Goal: Transaction & Acquisition: Purchase product/service

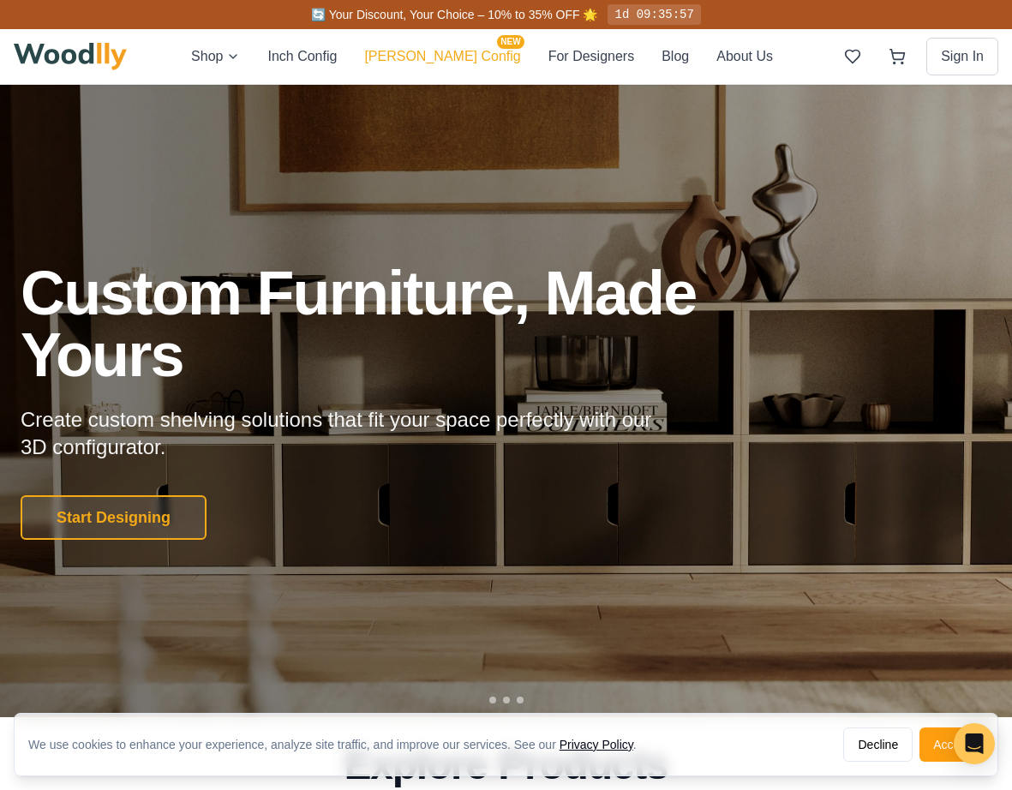
click at [454, 57] on button "[PERSON_NAME] Config NEW" at bounding box center [442, 56] width 156 height 22
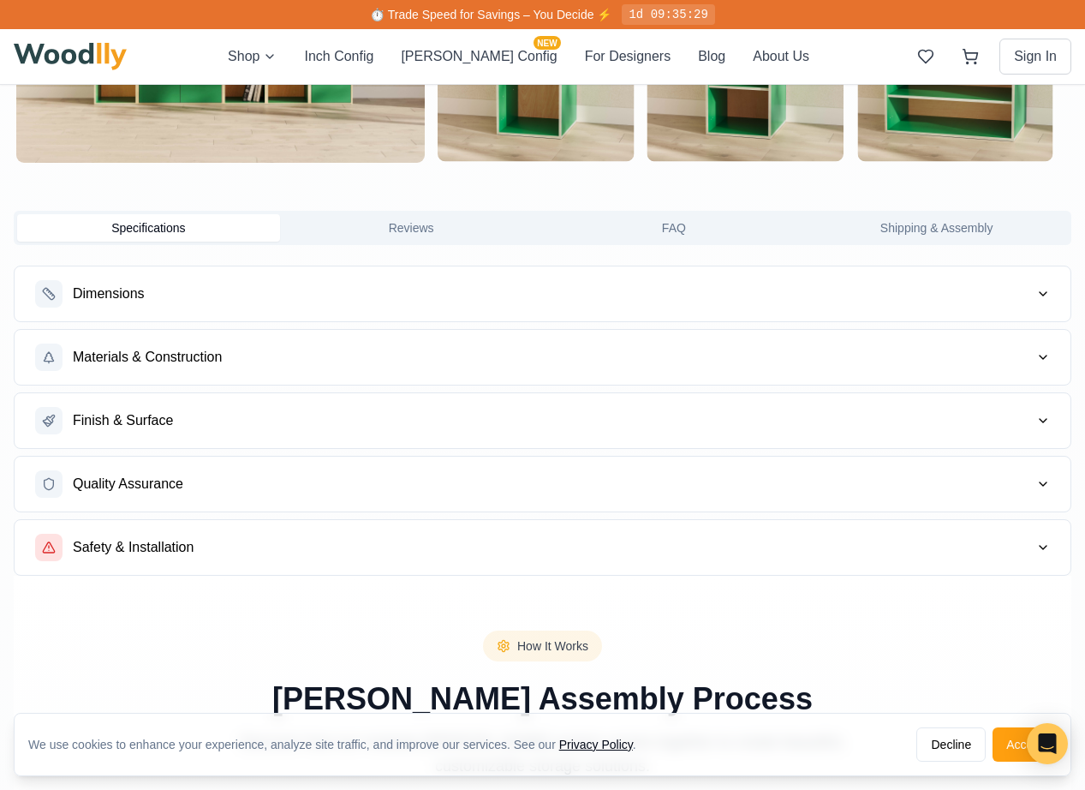
scroll to position [1866, 0]
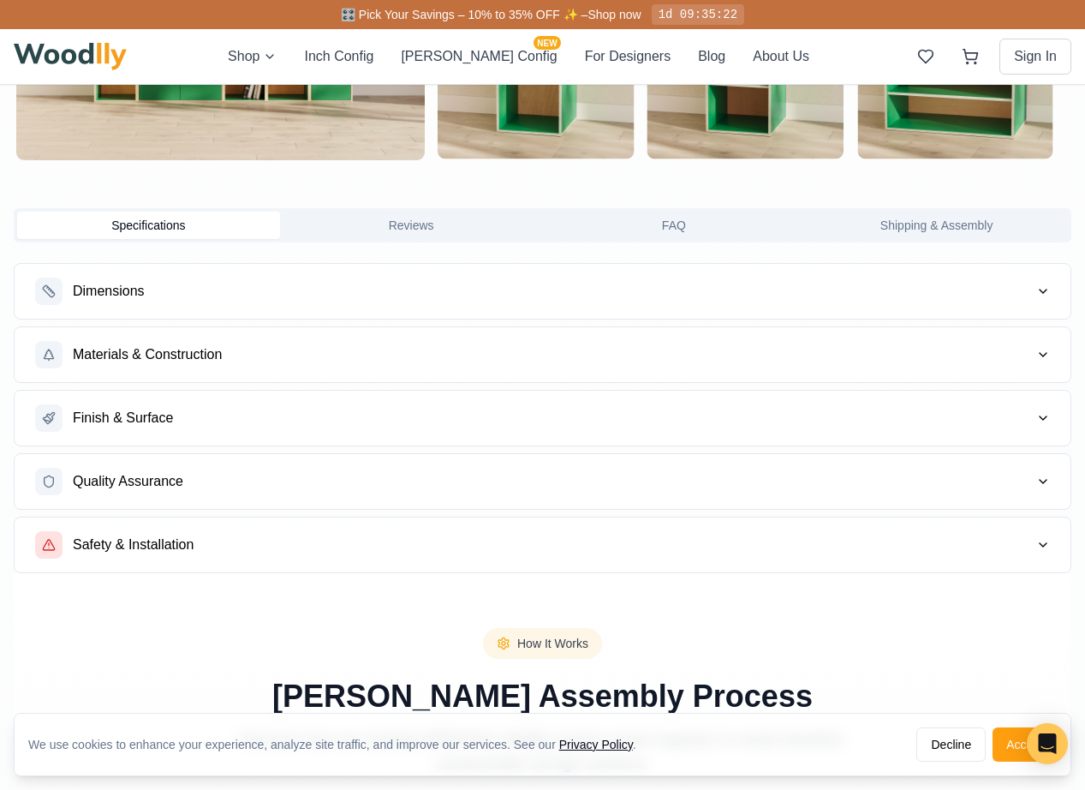
click at [569, 272] on button "Dimensions" at bounding box center [543, 291] width 1056 height 55
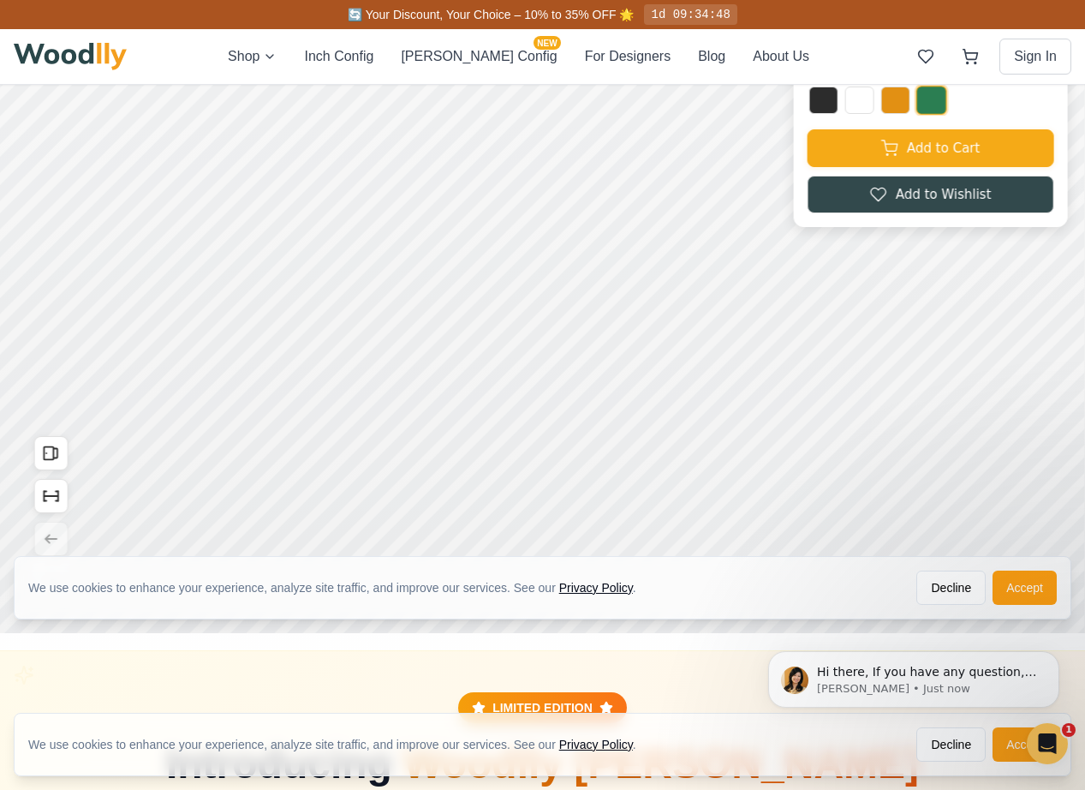
scroll to position [0, 0]
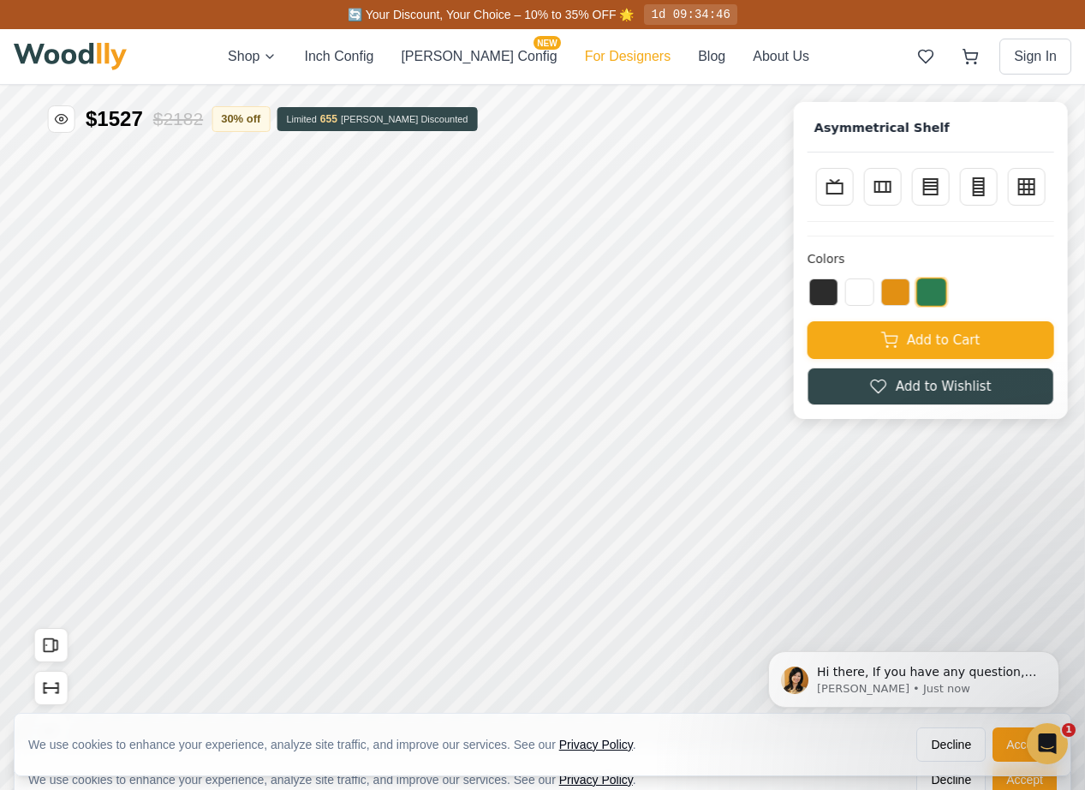
click at [585, 62] on button "For Designers" at bounding box center [628, 56] width 86 height 21
click at [608, 57] on button "For Designers" at bounding box center [628, 56] width 86 height 21
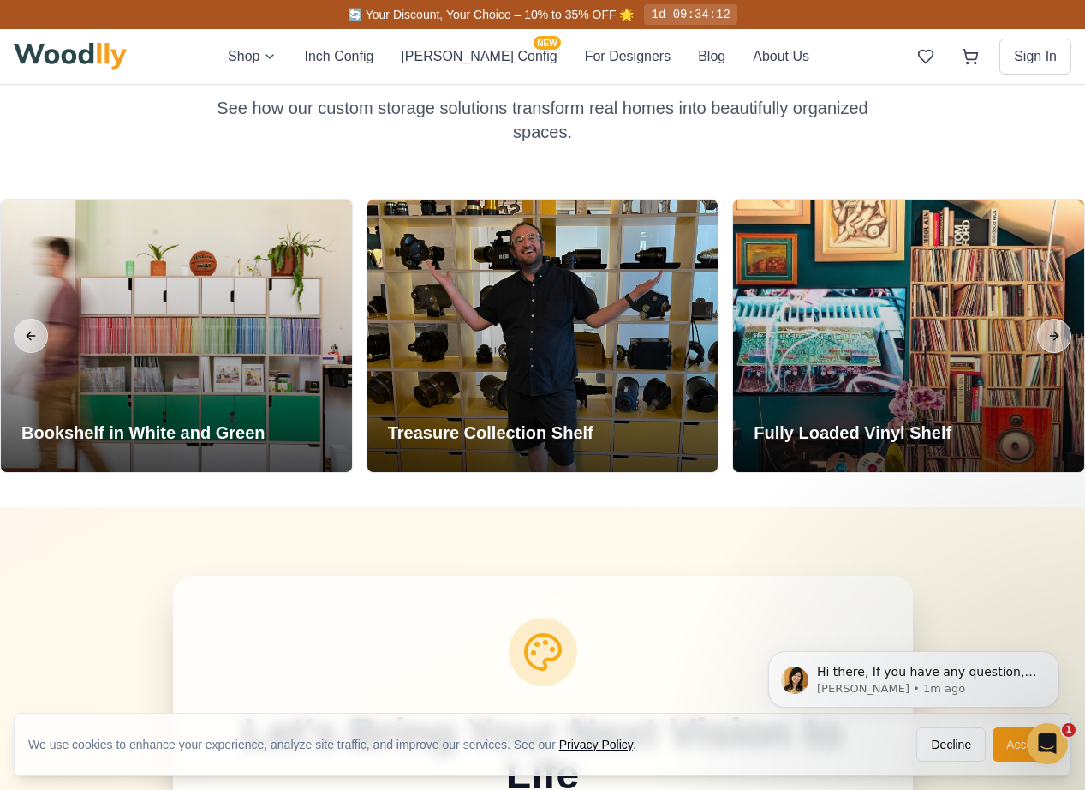
scroll to position [5650, 0]
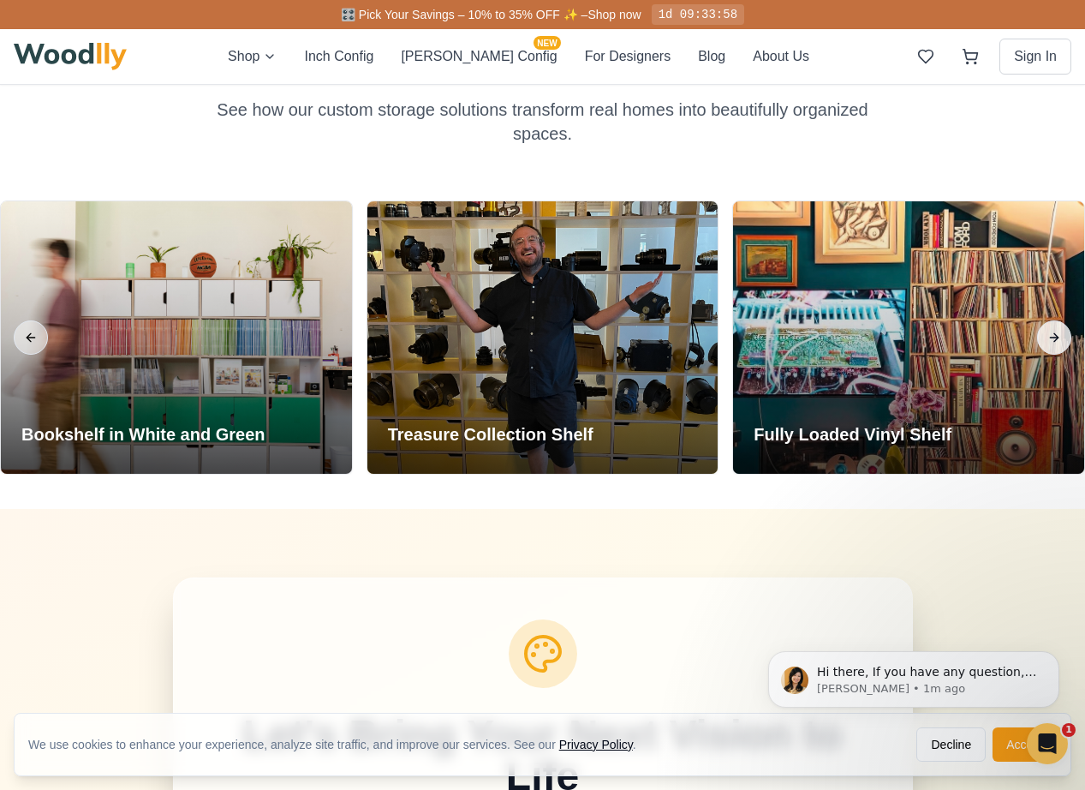
click at [1011, 320] on button "Next slide" at bounding box center [1054, 337] width 34 height 34
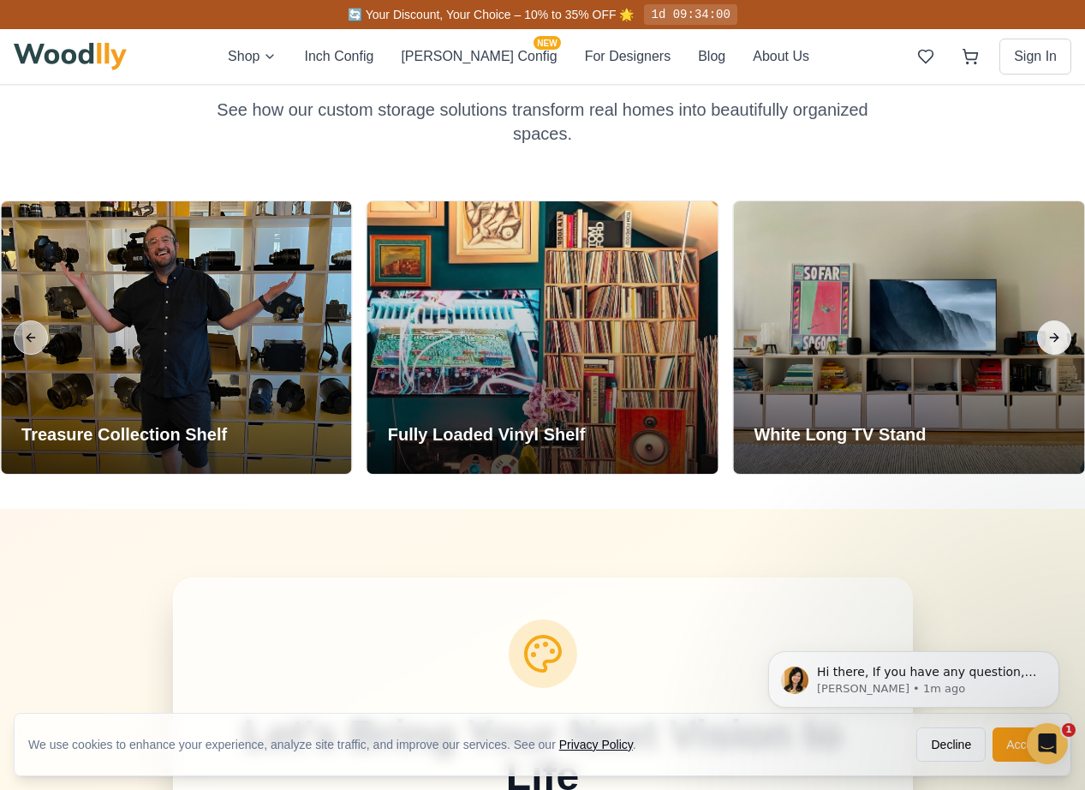
click at [1011, 320] on button "Next slide" at bounding box center [1054, 337] width 34 height 34
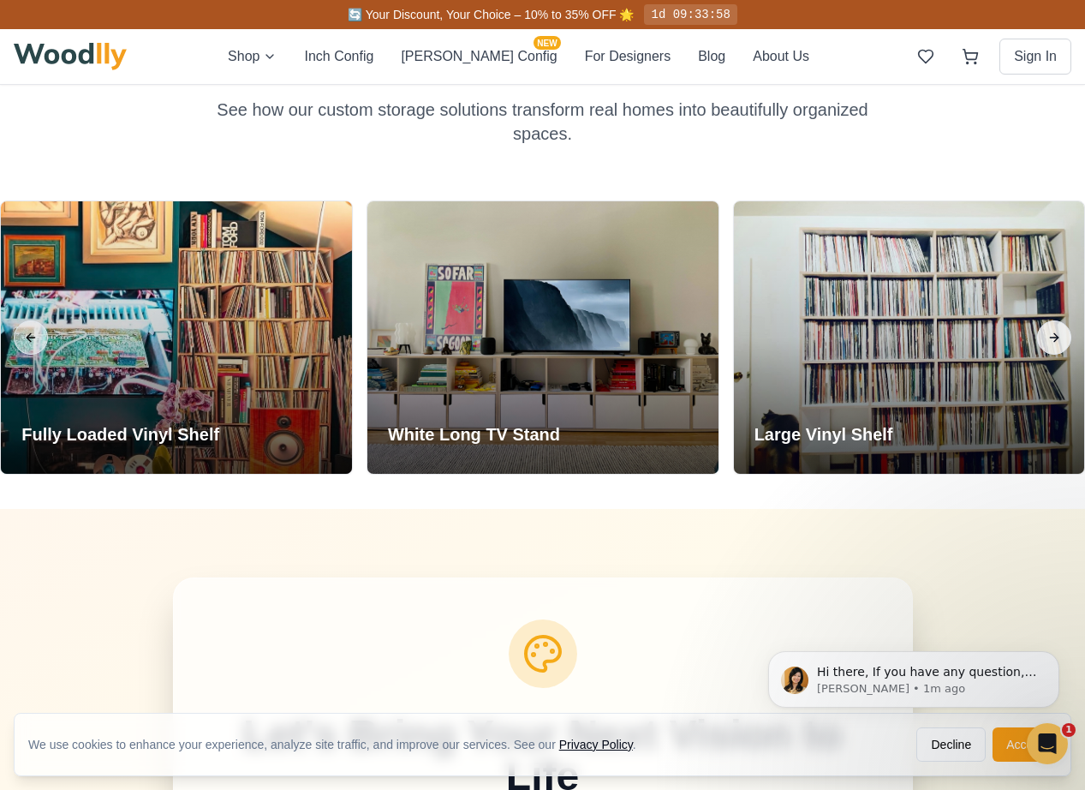
click at [1011, 320] on button "Next slide" at bounding box center [1054, 337] width 34 height 34
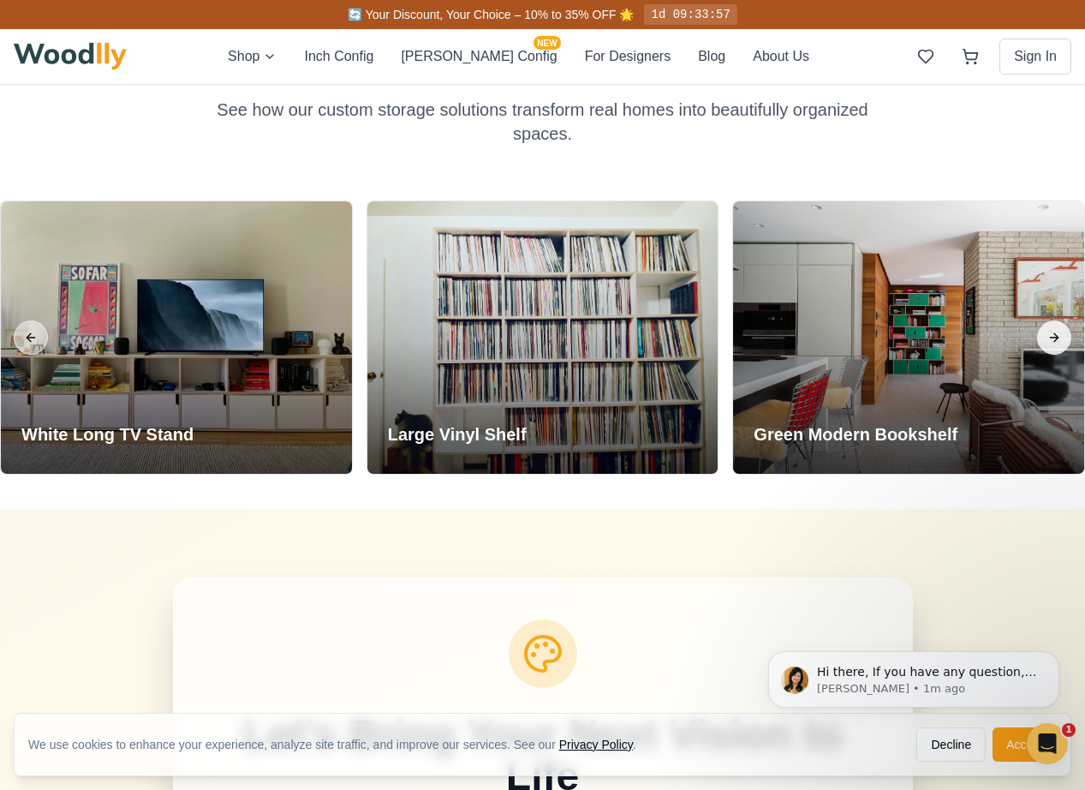
click at [1011, 320] on button "Next slide" at bounding box center [1054, 337] width 34 height 34
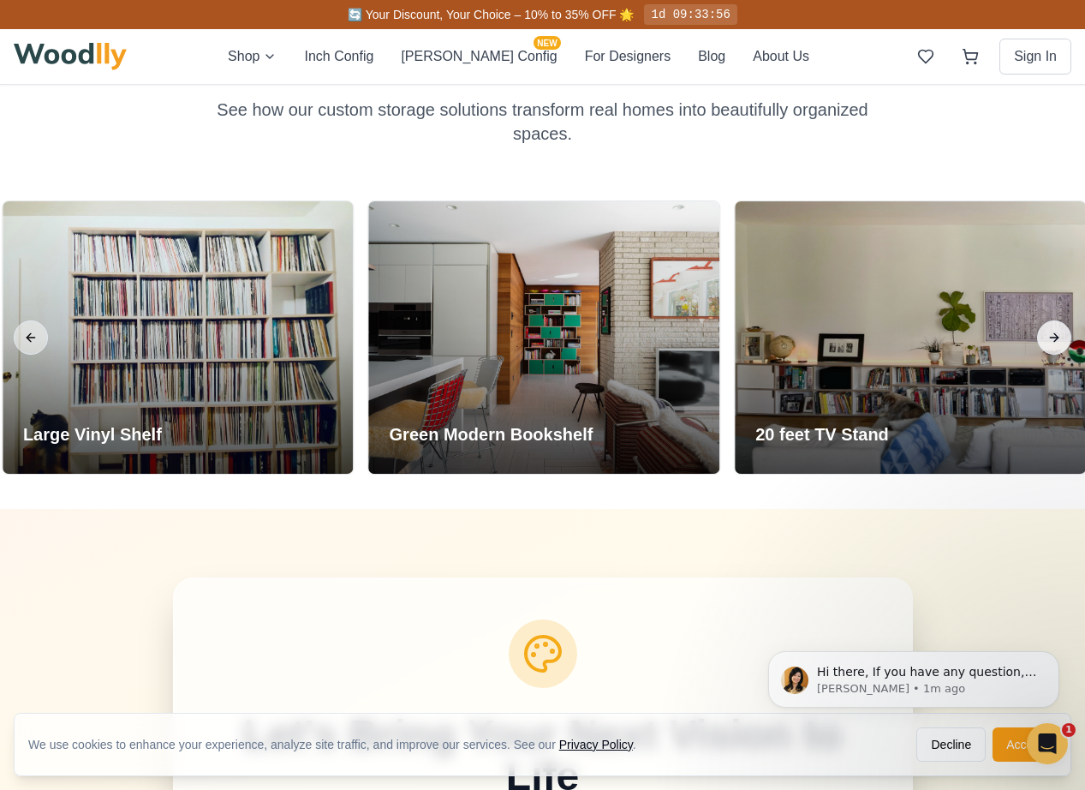
click at [1011, 320] on button "Next slide" at bounding box center [1054, 337] width 34 height 34
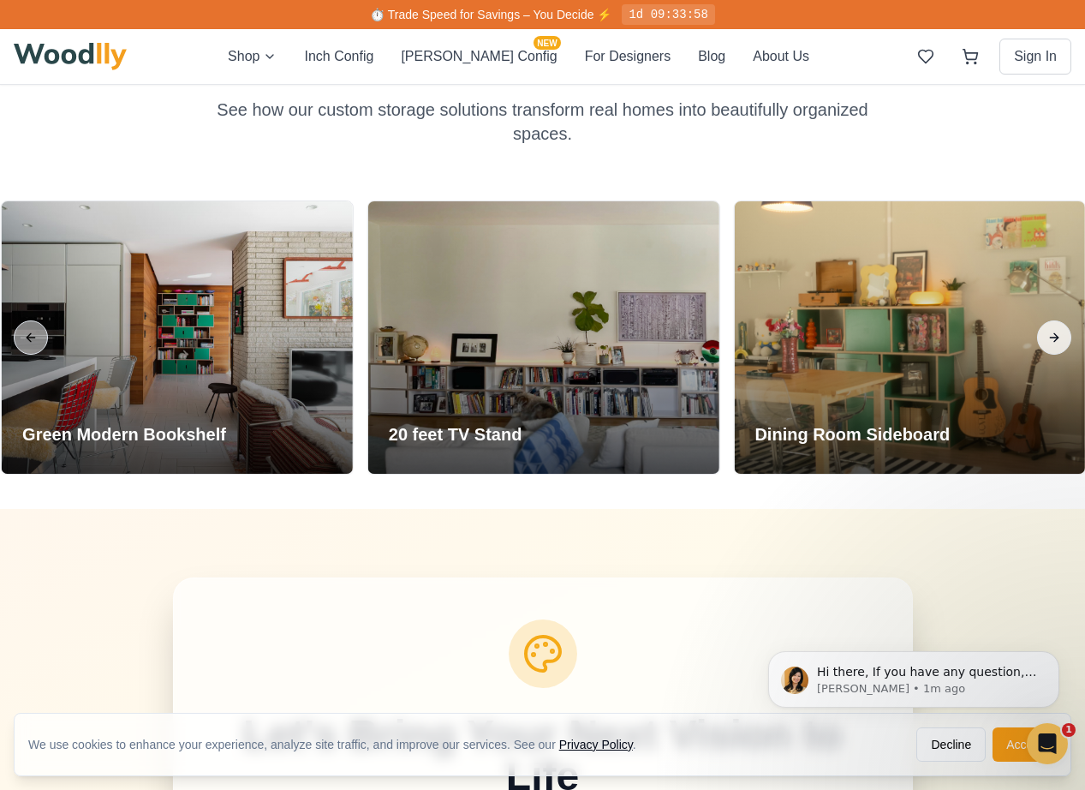
click at [1011, 320] on button "Next slide" at bounding box center [1054, 337] width 34 height 34
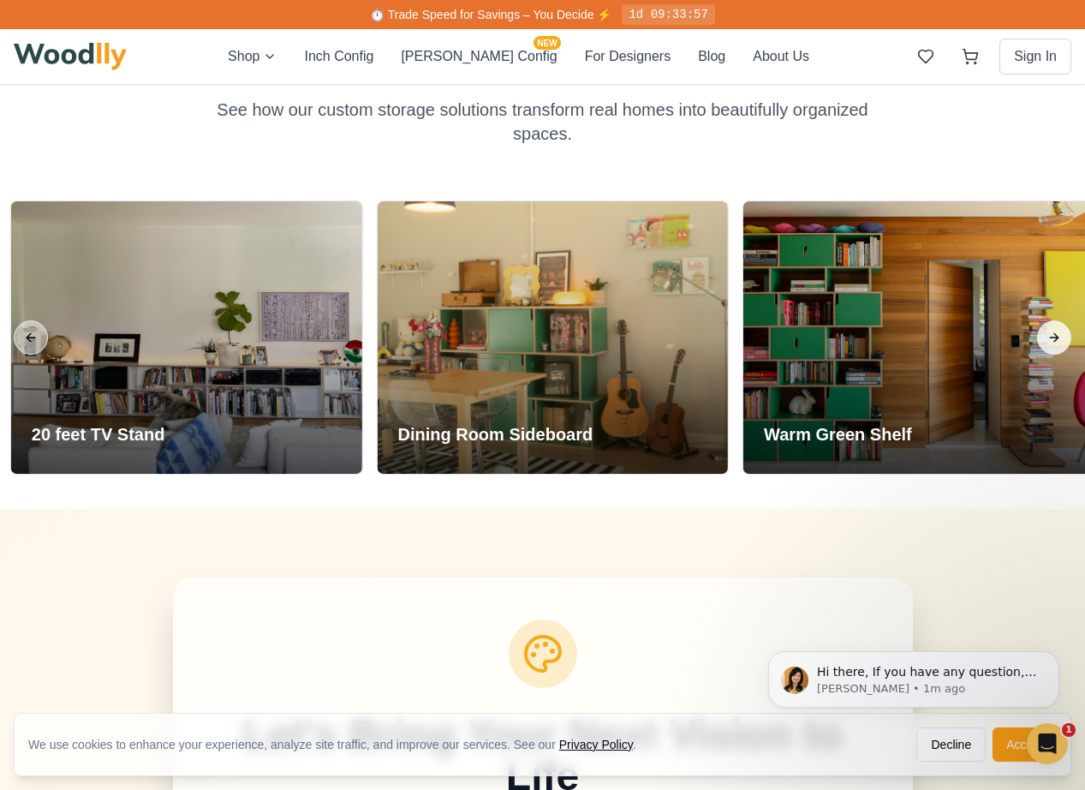
click at [1011, 320] on button "Next slide" at bounding box center [1054, 337] width 34 height 34
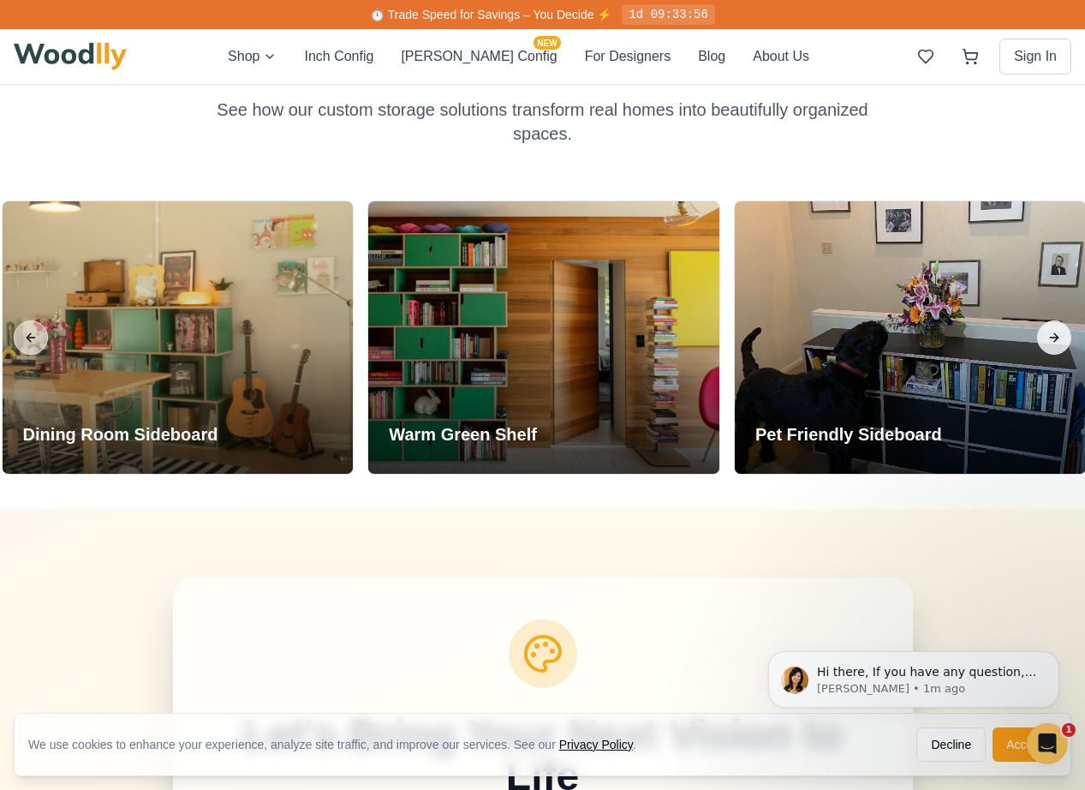
click at [1011, 320] on button "Next slide" at bounding box center [1054, 337] width 34 height 34
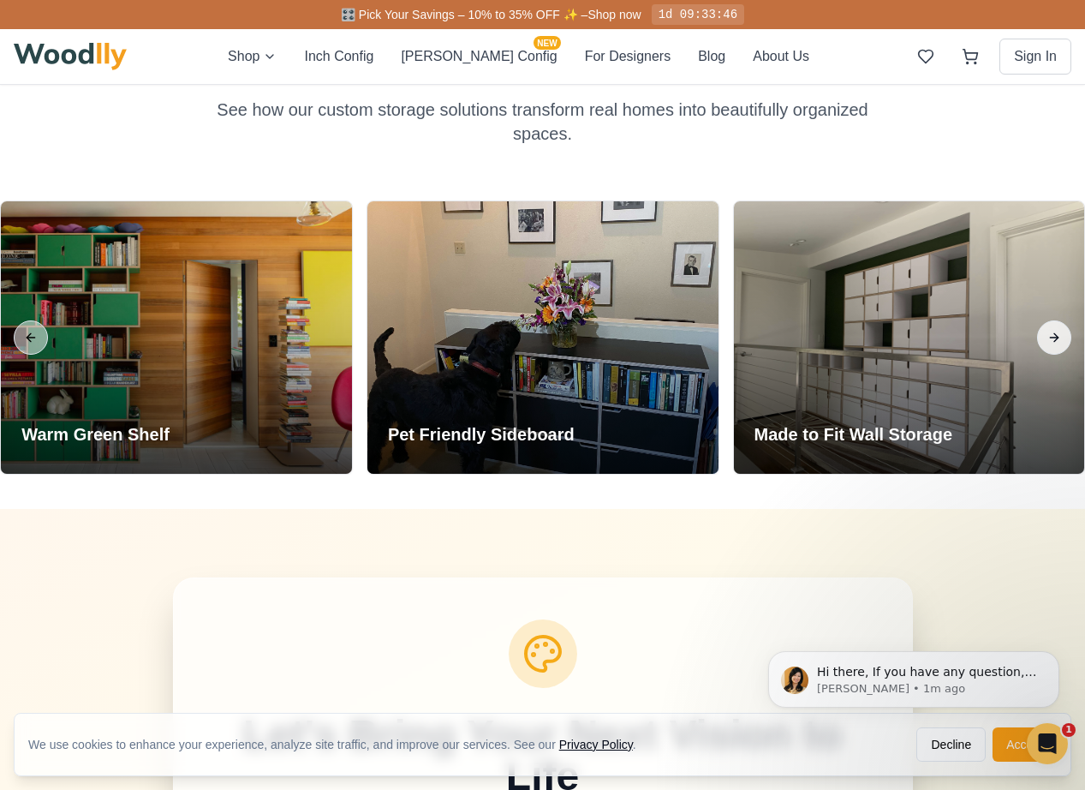
click at [1011, 320] on button "Next slide" at bounding box center [1054, 337] width 34 height 34
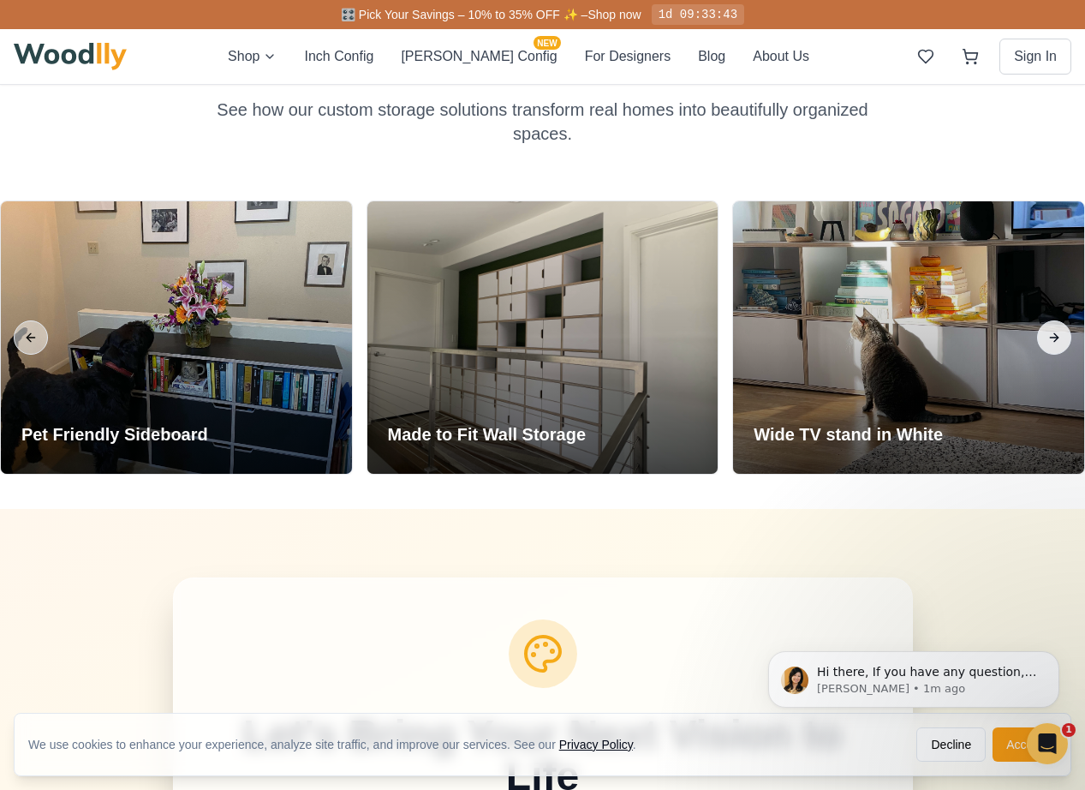
click at [1011, 320] on button "Next slide" at bounding box center [1054, 337] width 34 height 34
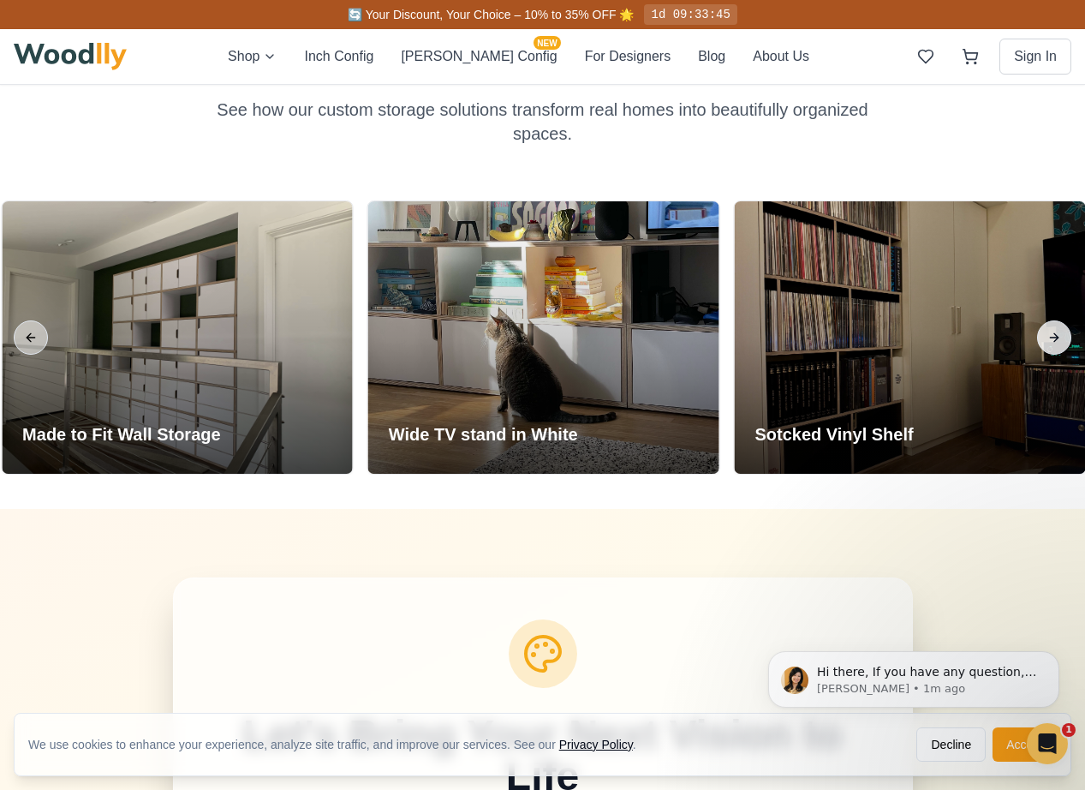
click at [1011, 320] on button "Next slide" at bounding box center [1054, 337] width 34 height 34
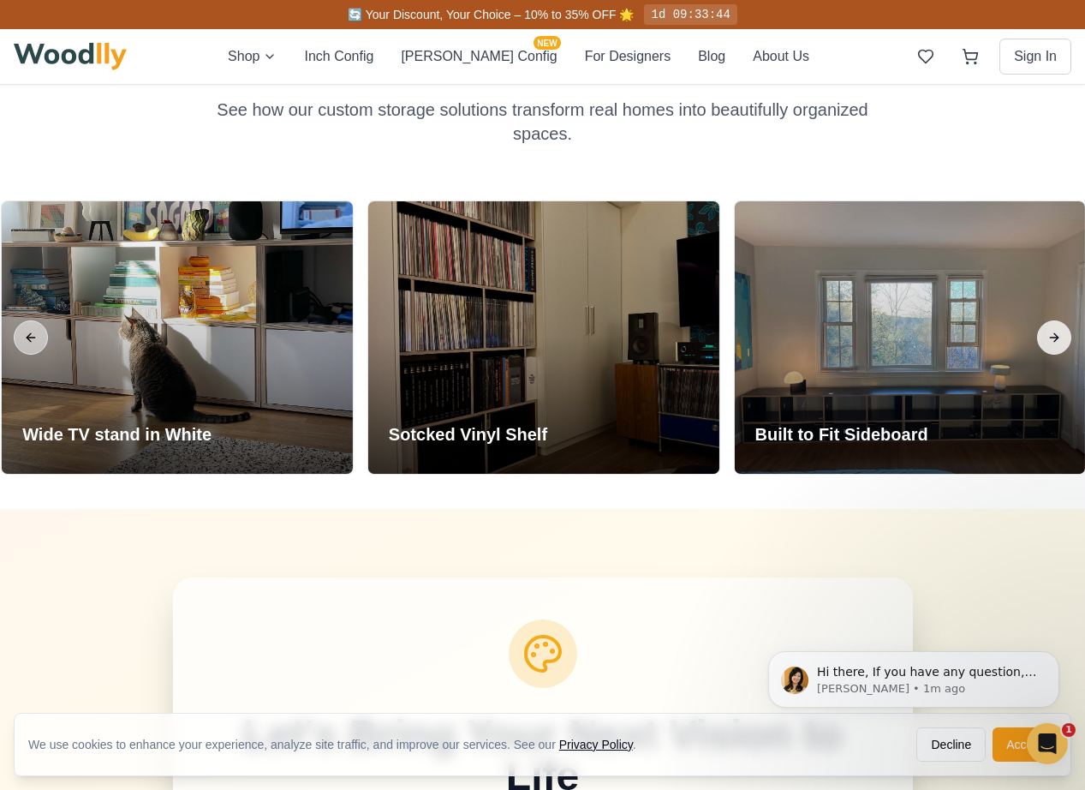
click at [1011, 320] on button "Next slide" at bounding box center [1054, 337] width 34 height 34
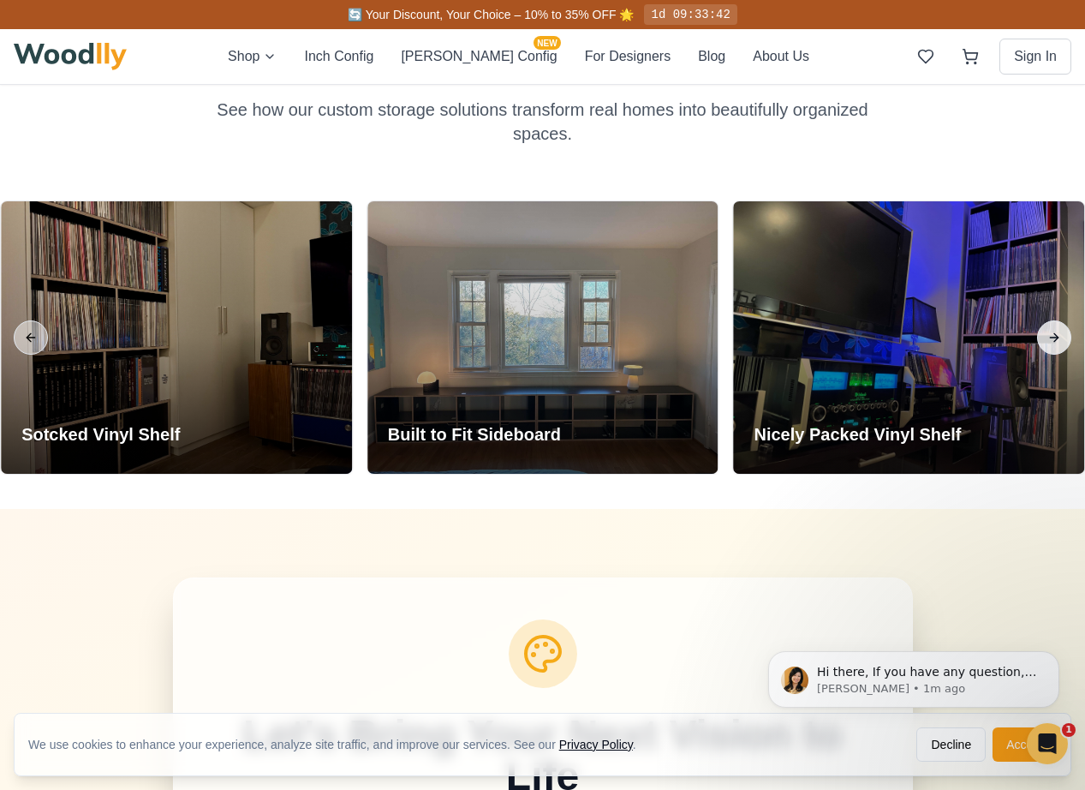
click at [1011, 320] on button "Next slide" at bounding box center [1054, 337] width 34 height 34
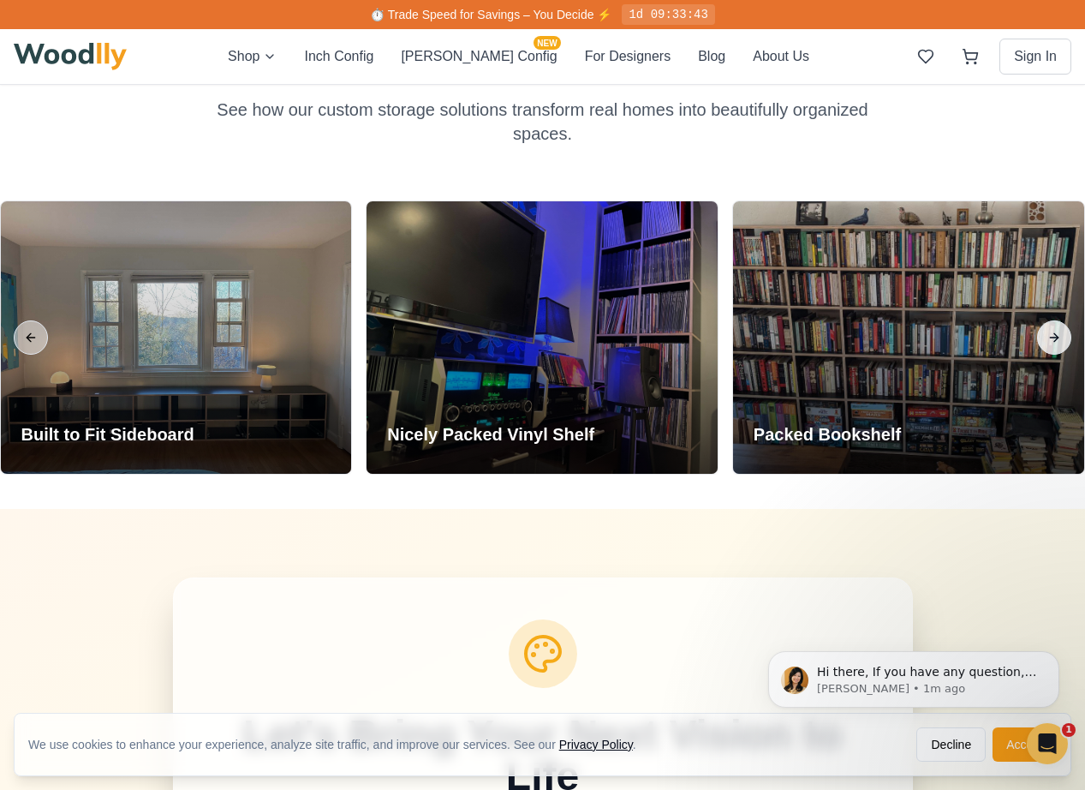
click at [1011, 320] on button "Next slide" at bounding box center [1054, 337] width 34 height 34
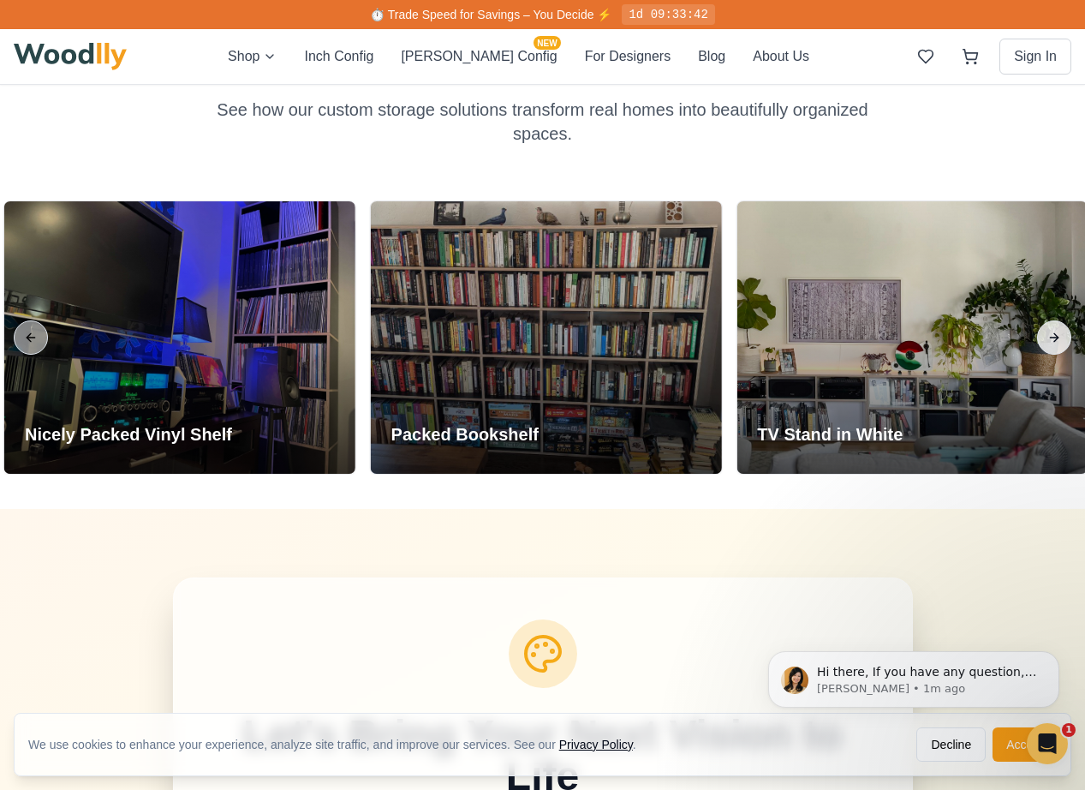
click at [1011, 320] on button "Next slide" at bounding box center [1054, 337] width 34 height 34
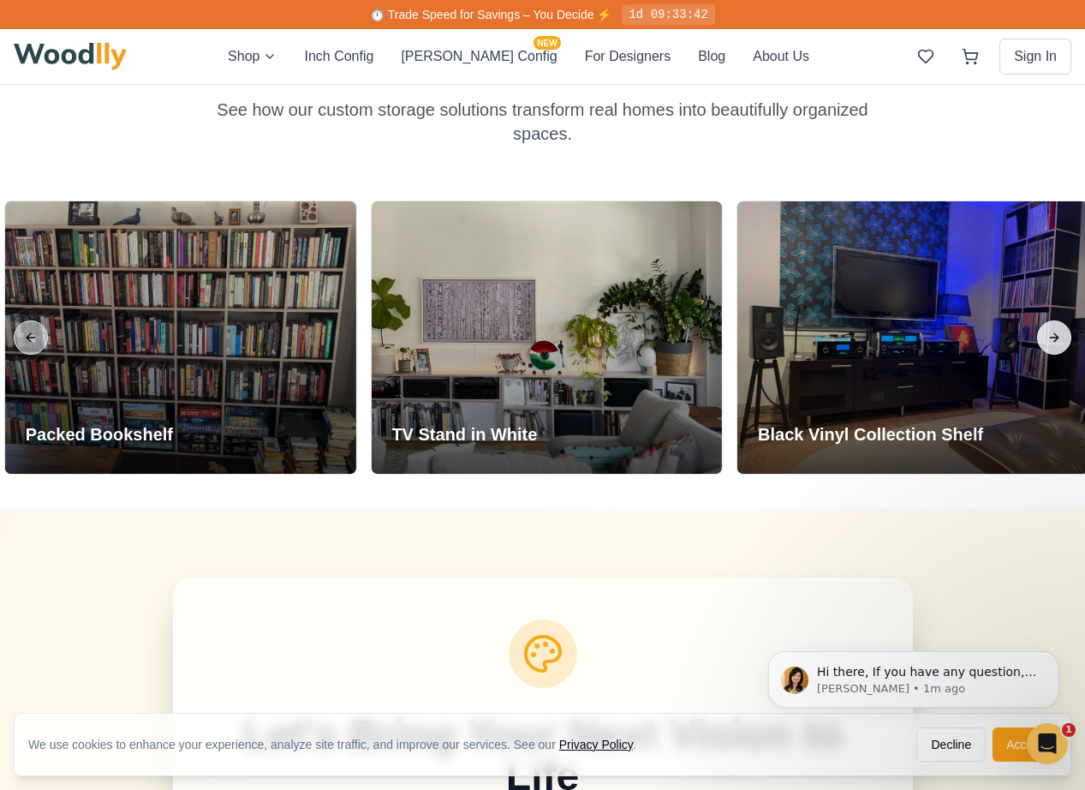
click at [1011, 320] on button "Next slide" at bounding box center [1054, 337] width 34 height 34
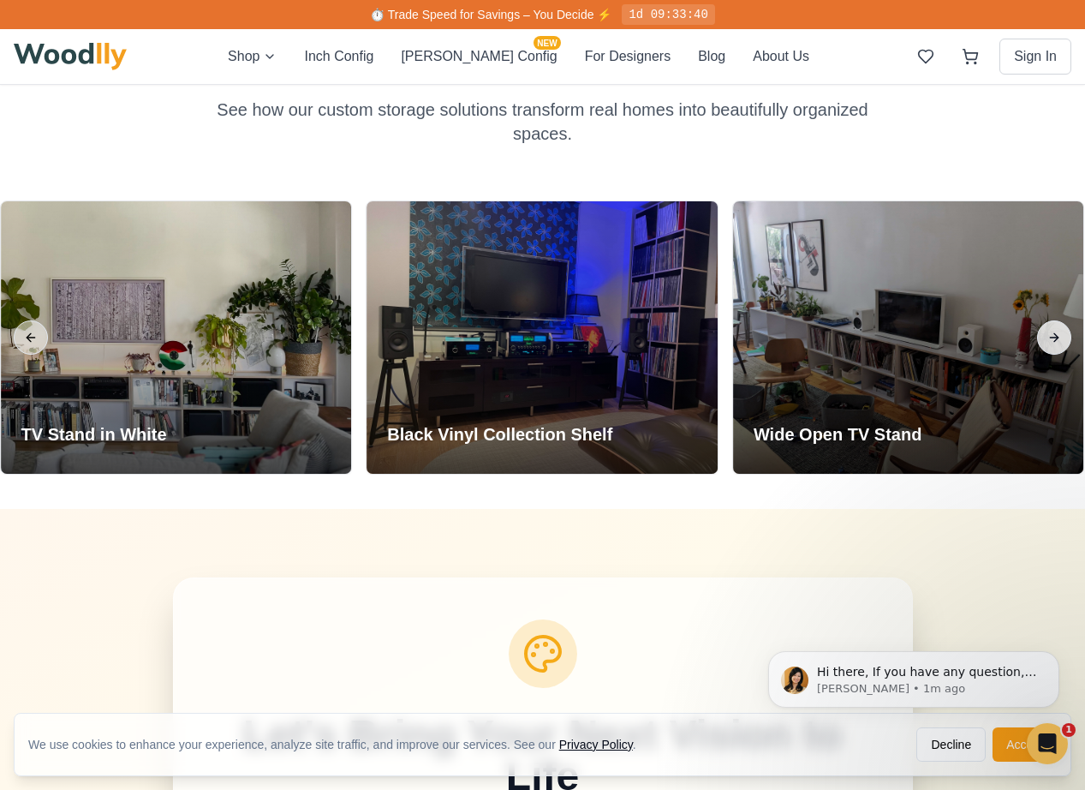
click at [1011, 320] on button "Next slide" at bounding box center [1054, 337] width 34 height 34
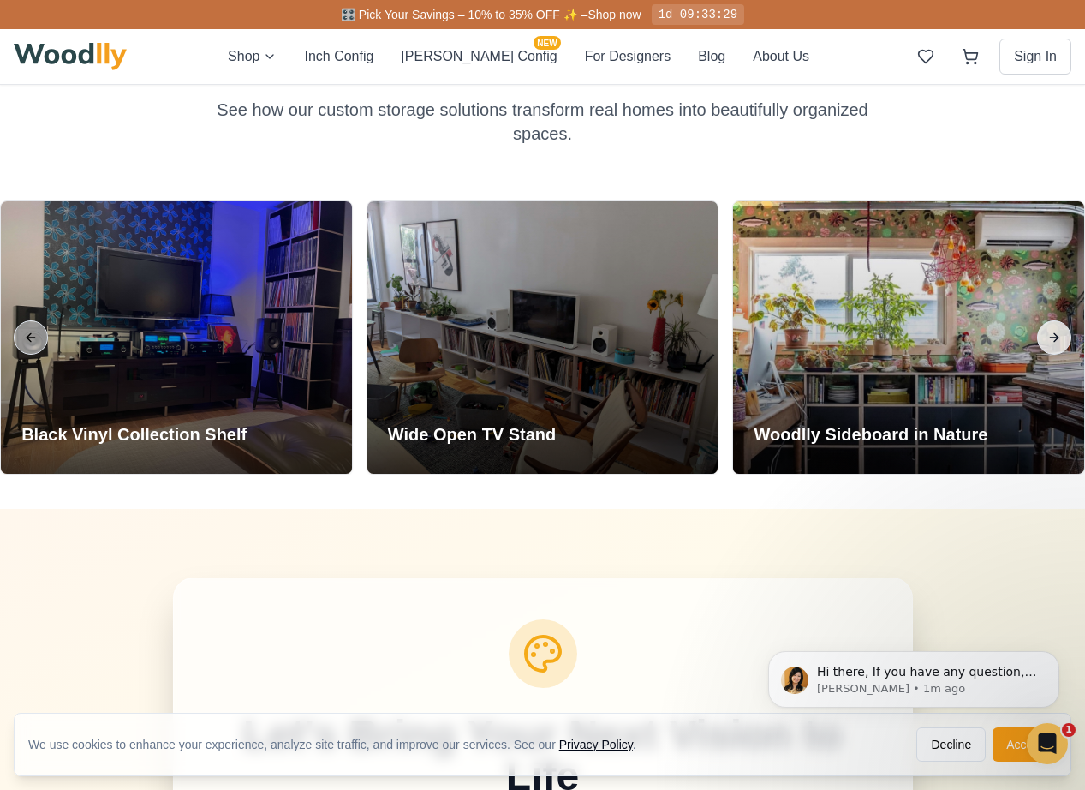
click at [1011, 320] on button "Next slide" at bounding box center [1054, 337] width 34 height 34
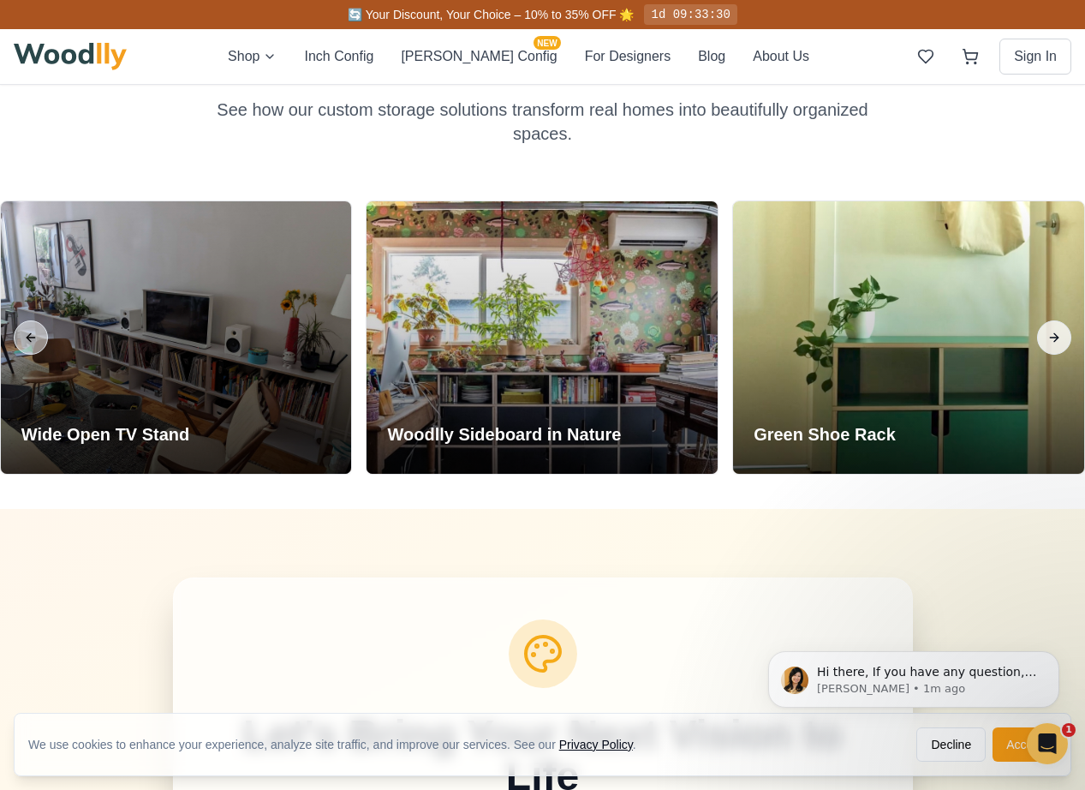
click at [1011, 320] on button "Next slide" at bounding box center [1054, 337] width 34 height 34
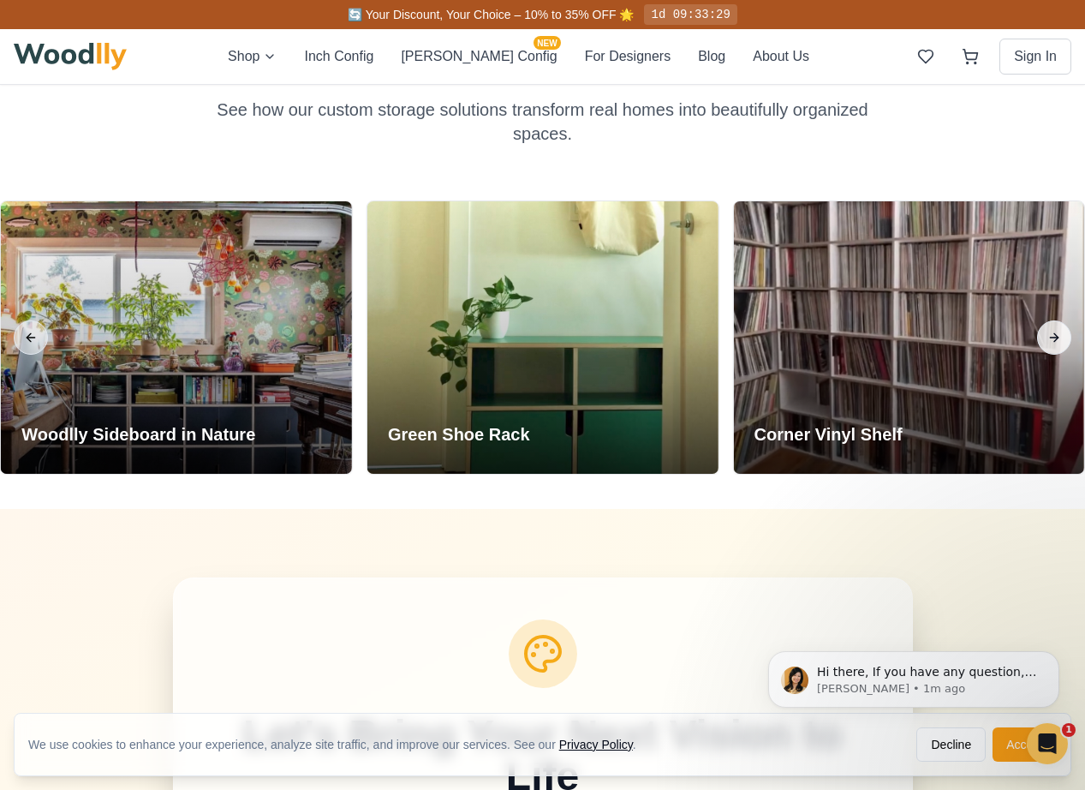
click at [1011, 320] on button "Next slide" at bounding box center [1054, 337] width 34 height 34
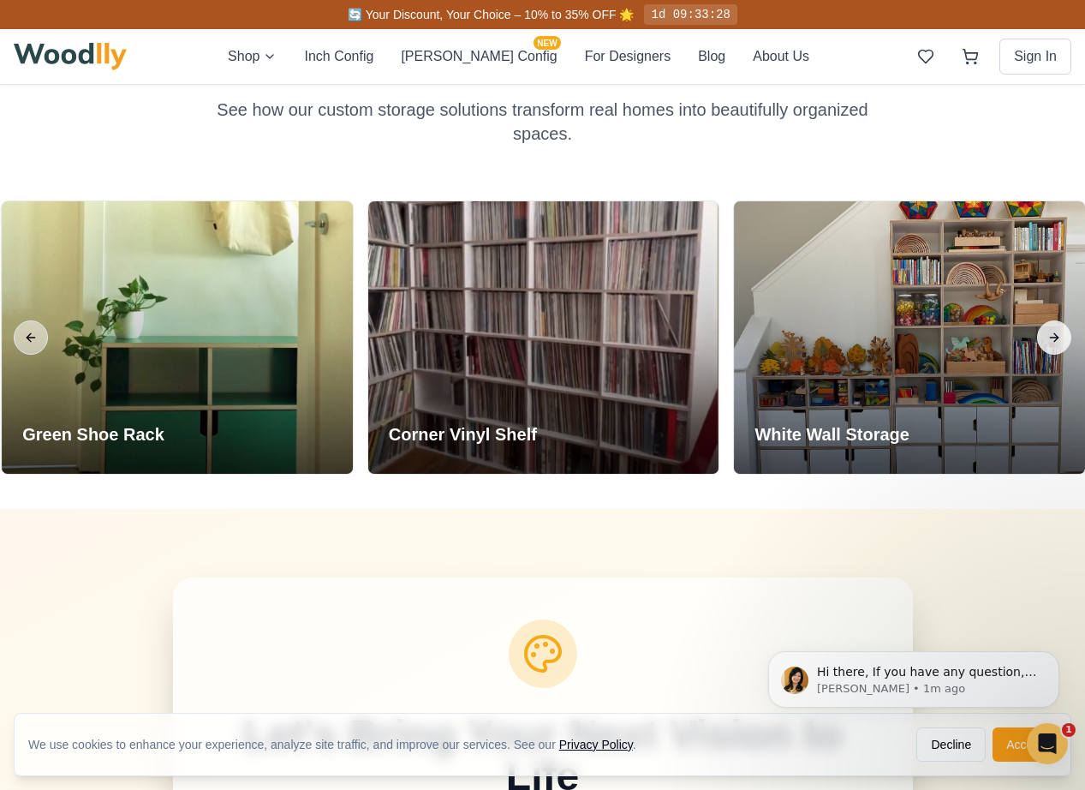
click at [1011, 320] on button "Next slide" at bounding box center [1054, 337] width 34 height 34
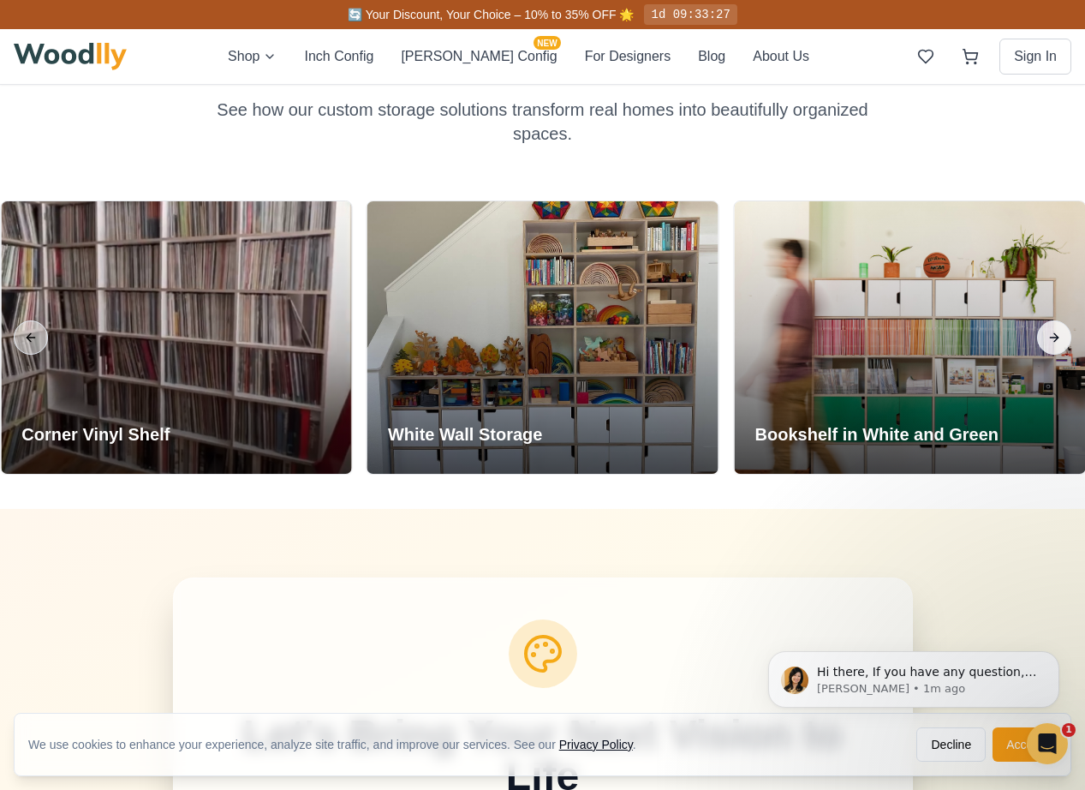
click at [1011, 320] on button "Next slide" at bounding box center [1054, 337] width 34 height 34
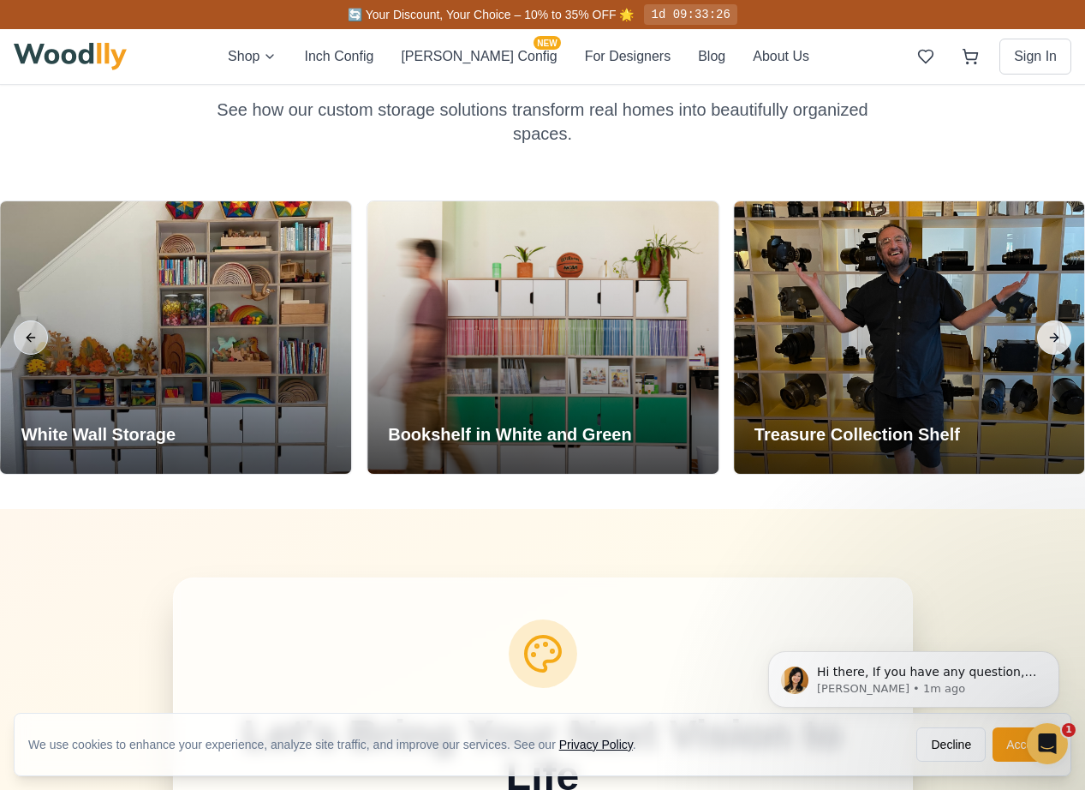
click at [1011, 320] on button "Next slide" at bounding box center [1054, 337] width 34 height 34
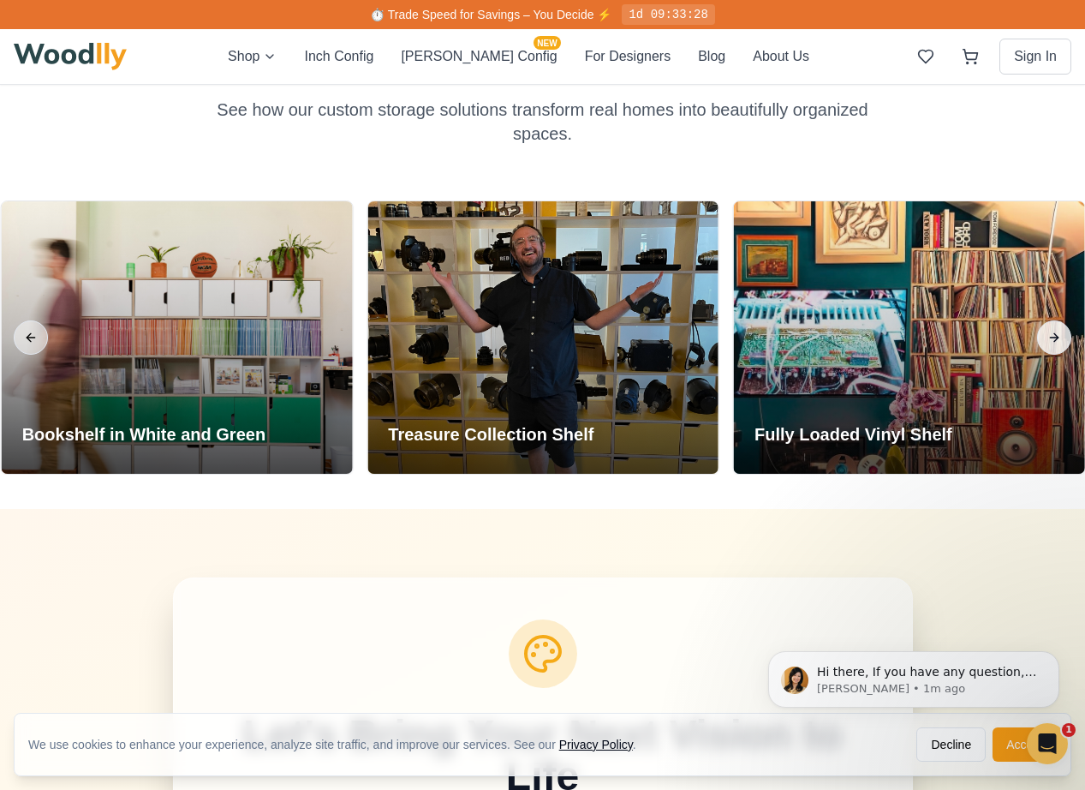
click at [1011, 320] on button "Next slide" at bounding box center [1054, 337] width 34 height 34
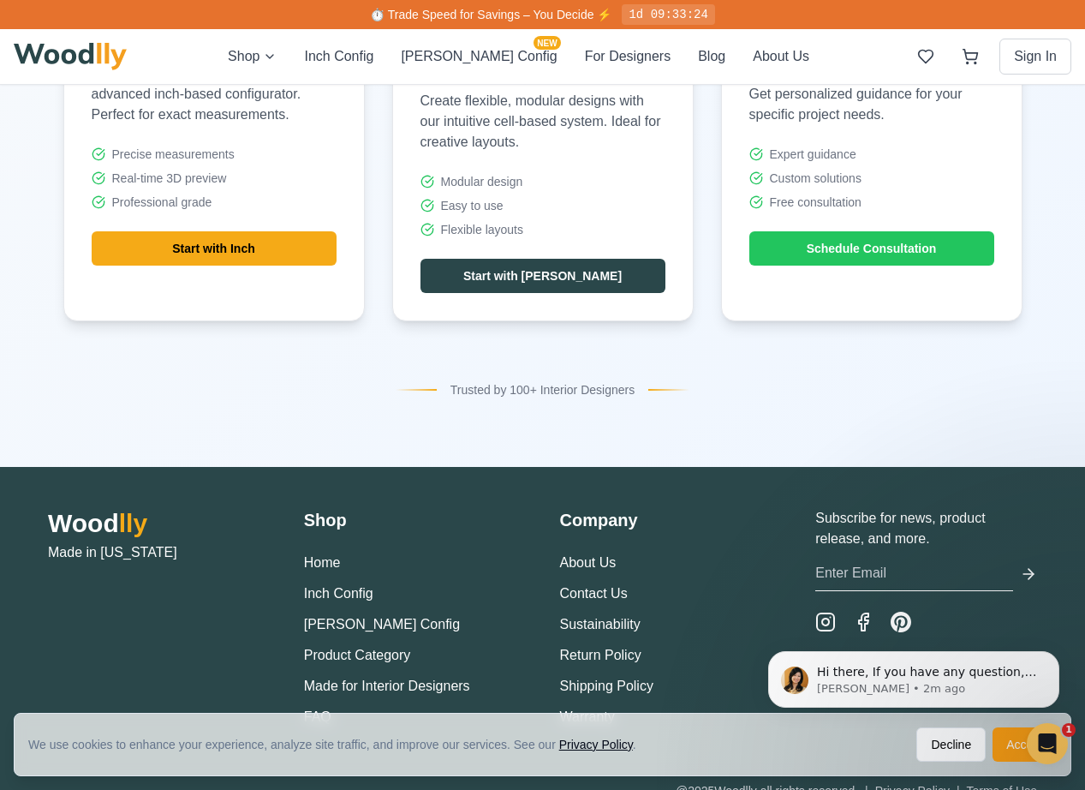
scroll to position [6710, 0]
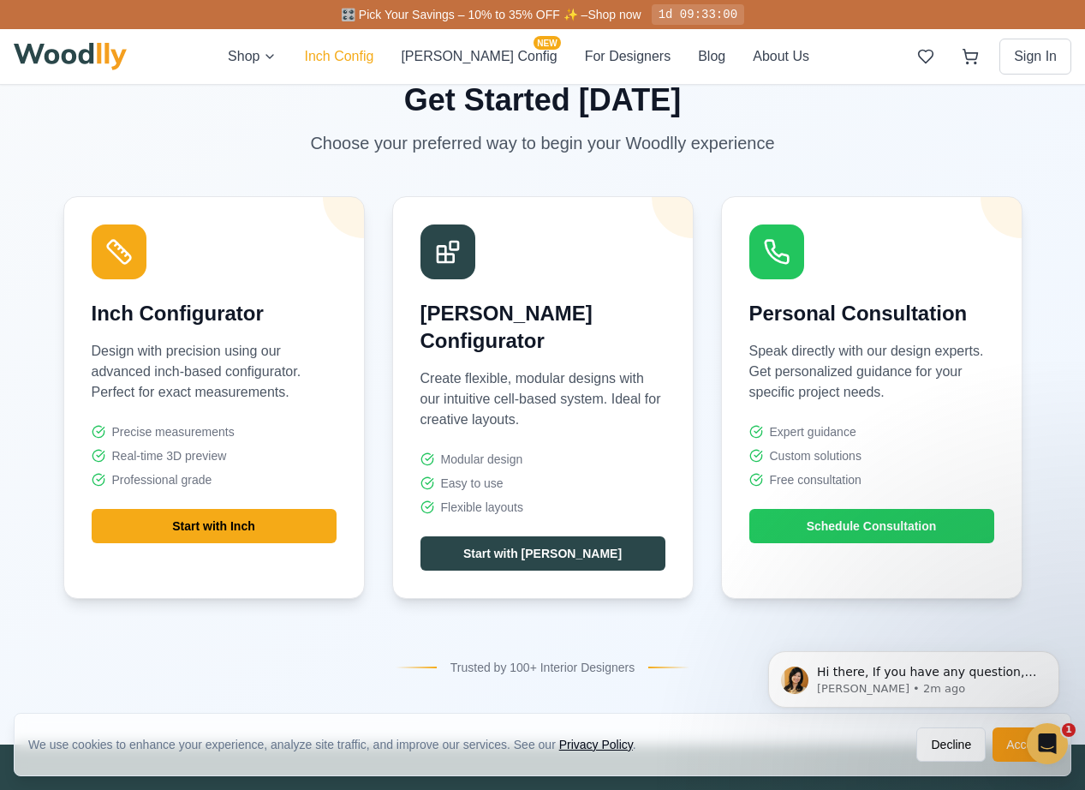
click at [373, 63] on button "Inch Config" at bounding box center [338, 56] width 69 height 21
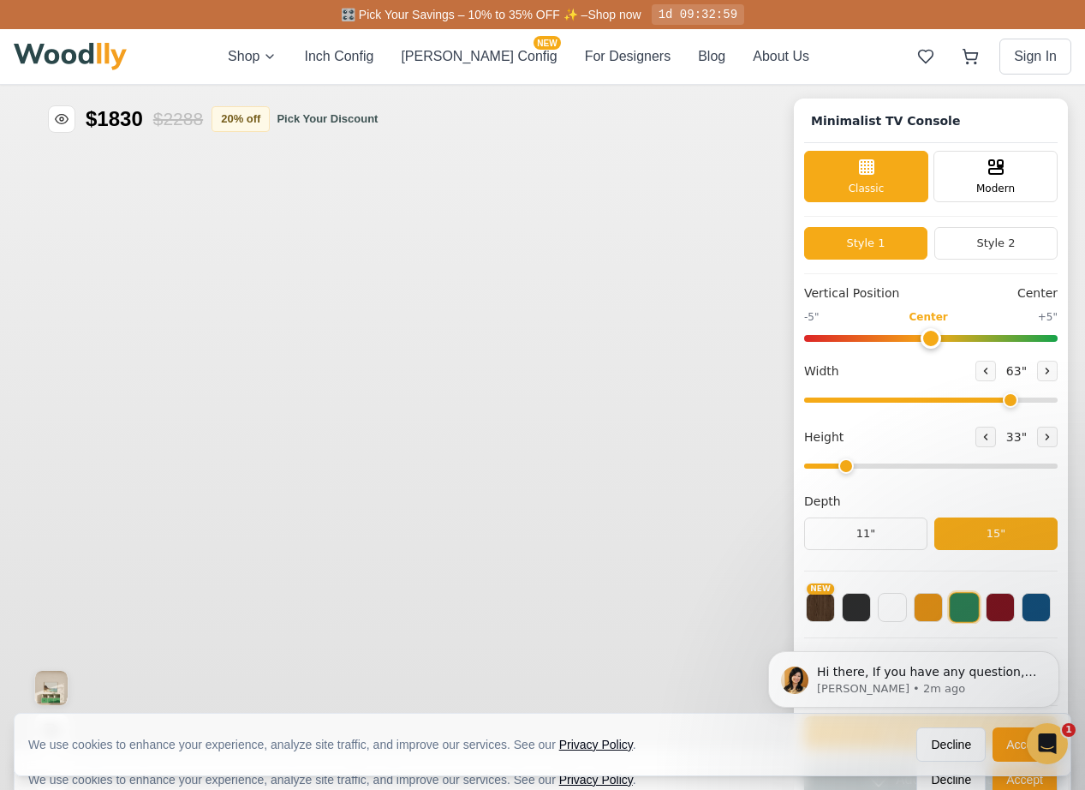
type input "63"
type input "2"
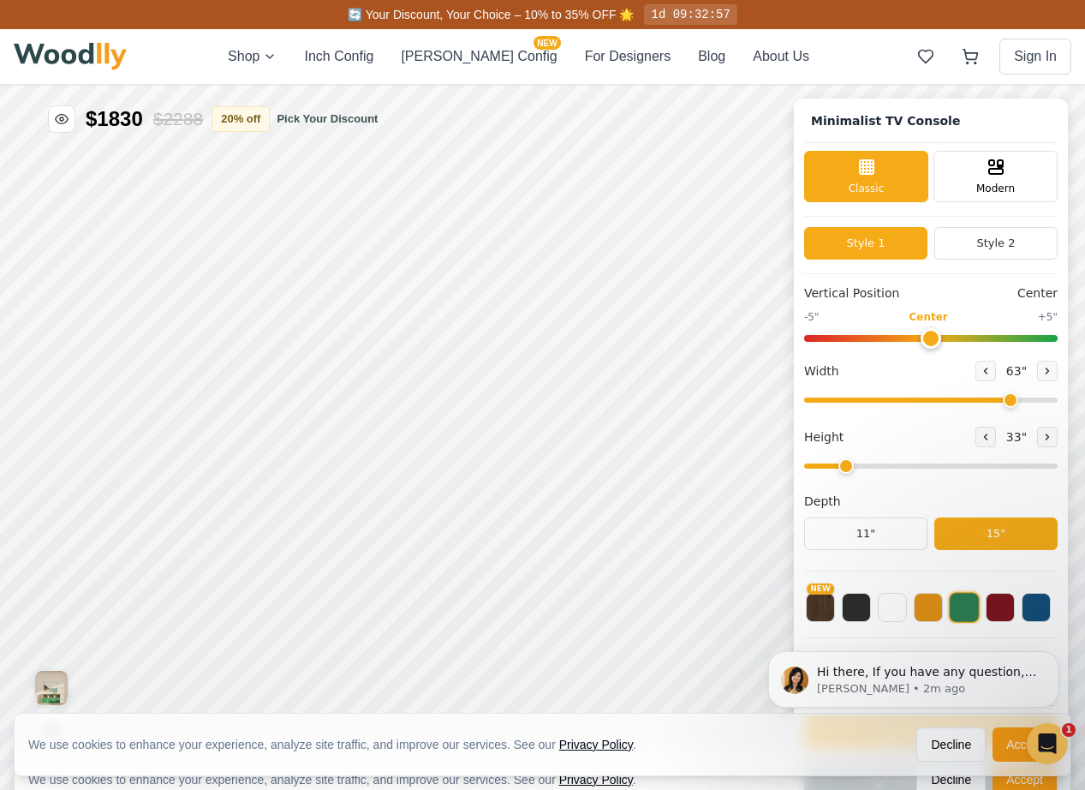
scroll to position [6, 0]
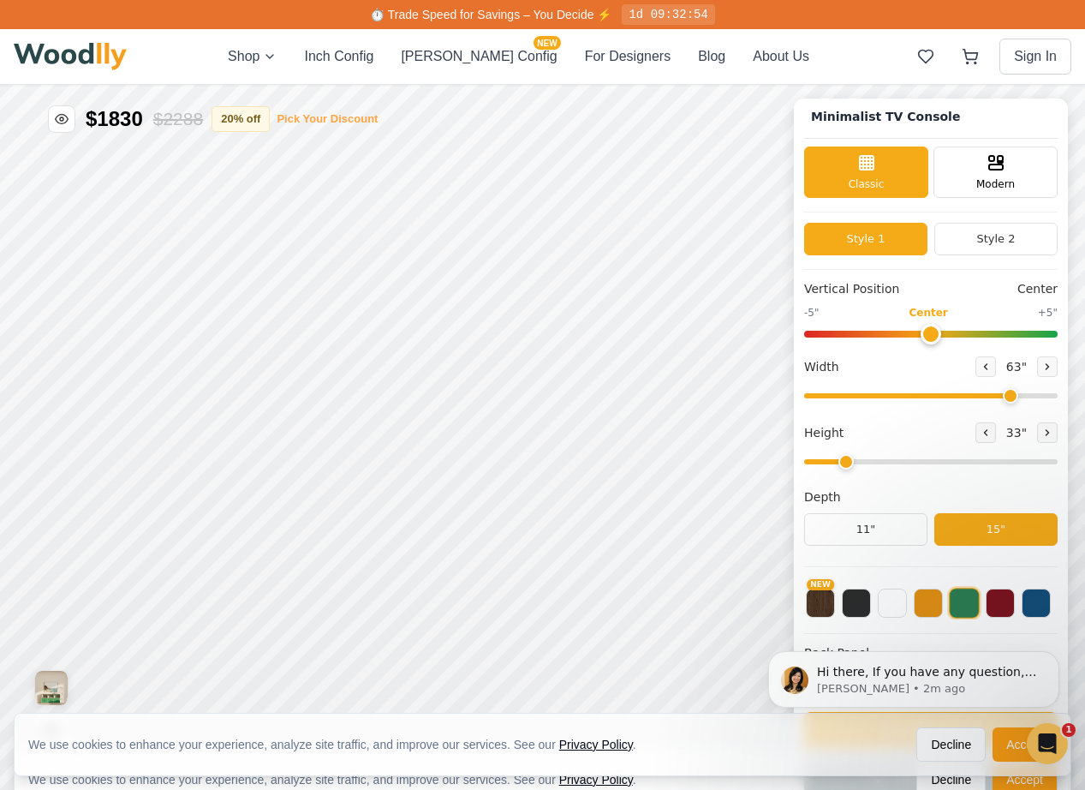
click at [332, 115] on button "Pick Your Discount" at bounding box center [327, 119] width 101 height 17
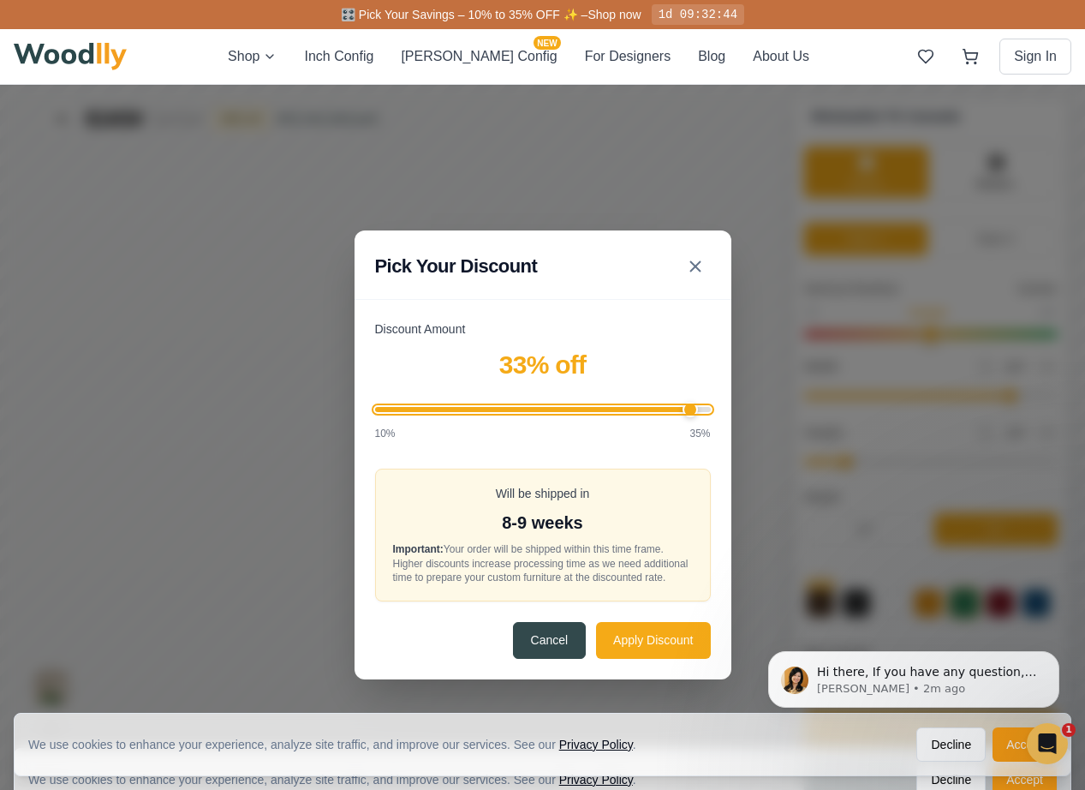
type input "35"
drag, startPoint x: 516, startPoint y: 407, endPoint x: 746, endPoint y: 357, distance: 235.7
click at [746, 357] on div "Pick Your Discount Discount Amount 35 % off 10% 35% Will be shipped in 8-9 week…" at bounding box center [542, 455] width 1085 height 740
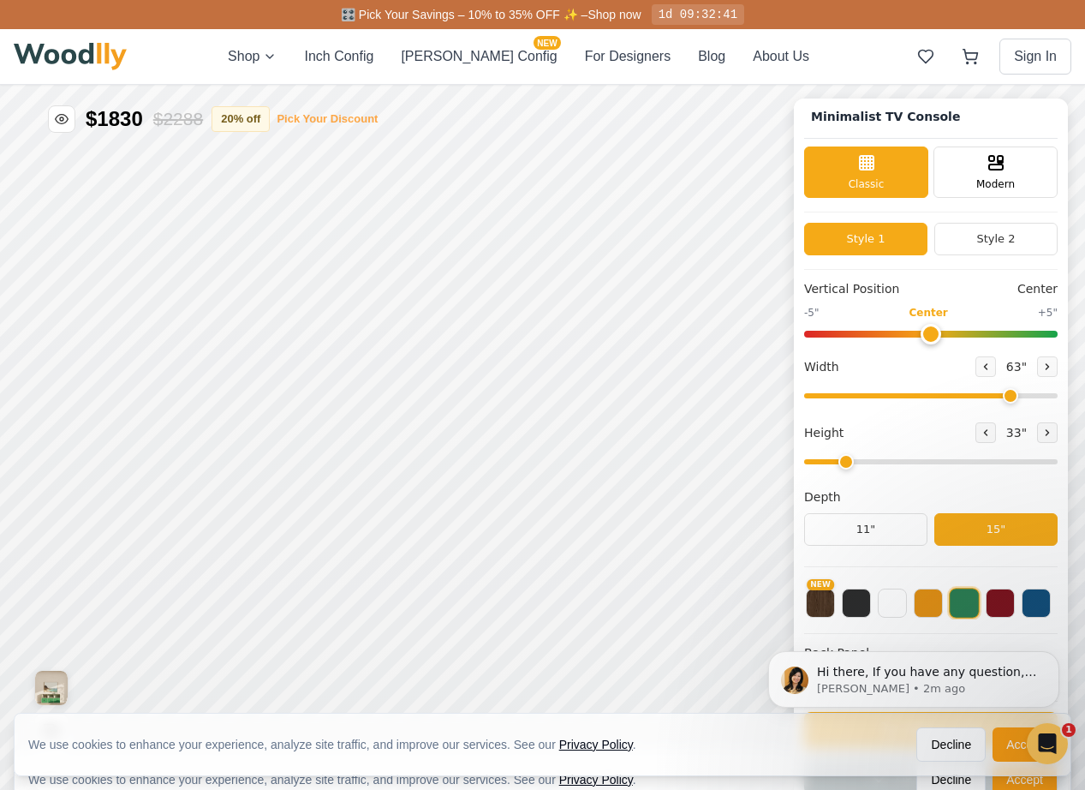
click at [327, 115] on button "Pick Your Discount" at bounding box center [327, 119] width 101 height 17
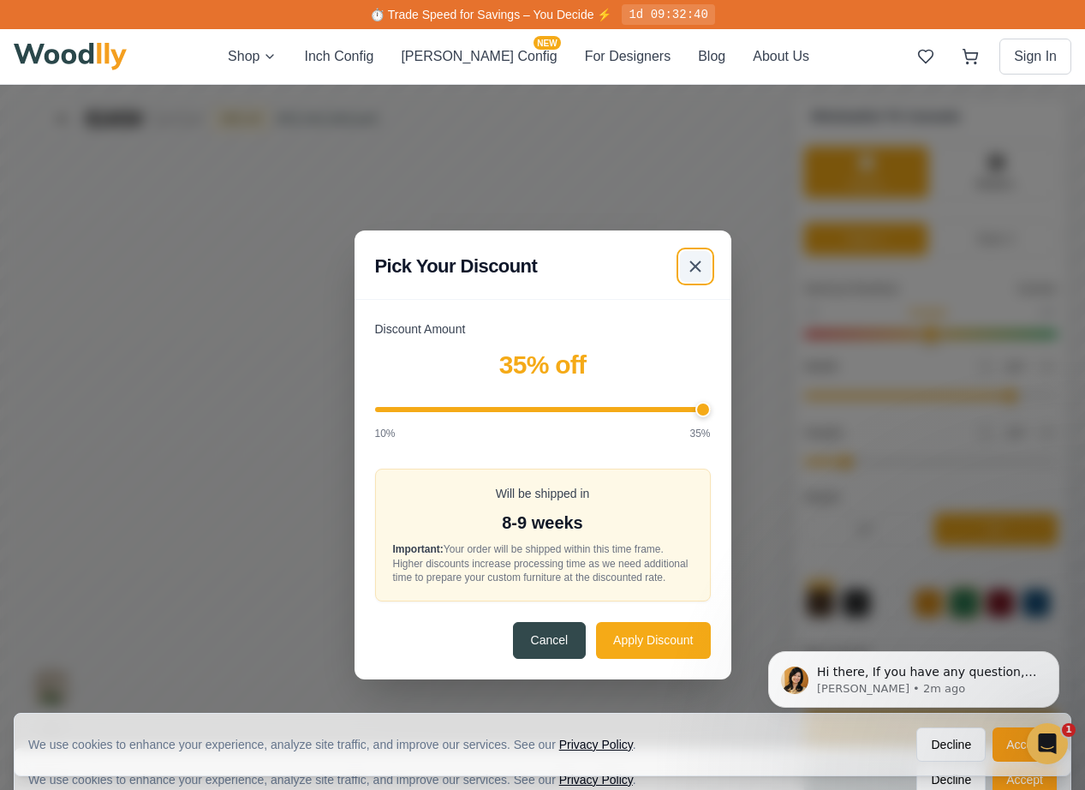
click at [702, 262] on icon at bounding box center [695, 266] width 21 height 21
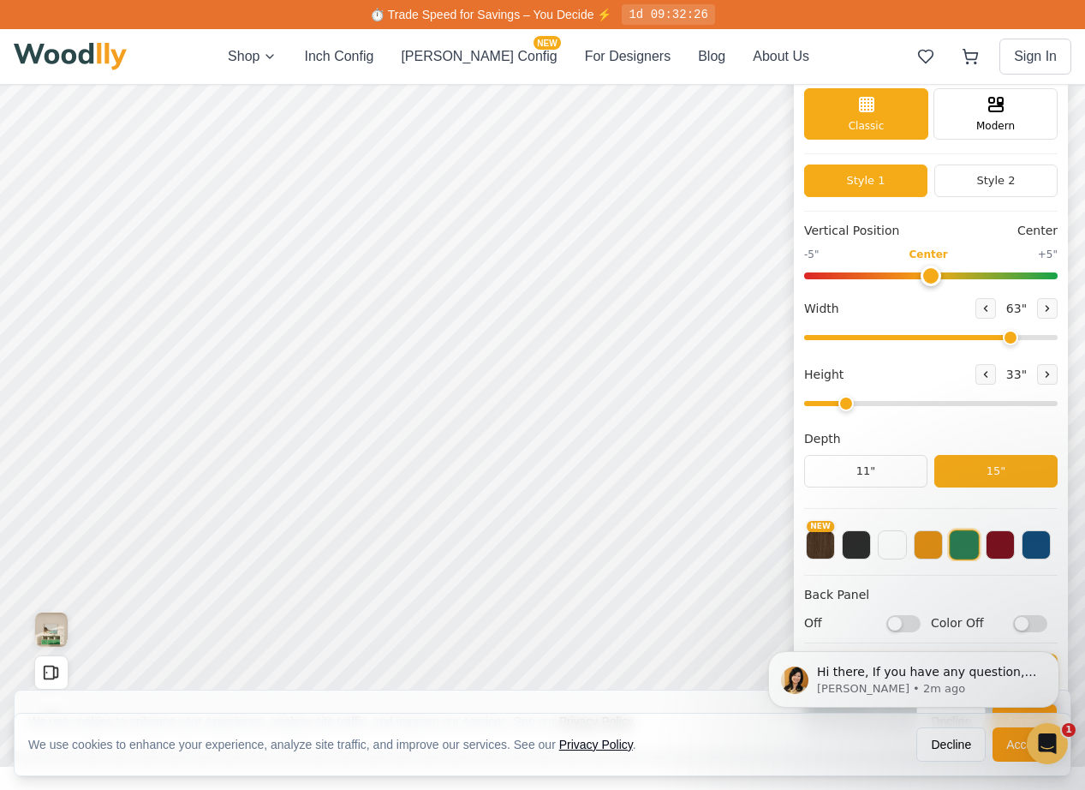
scroll to position [0, 0]
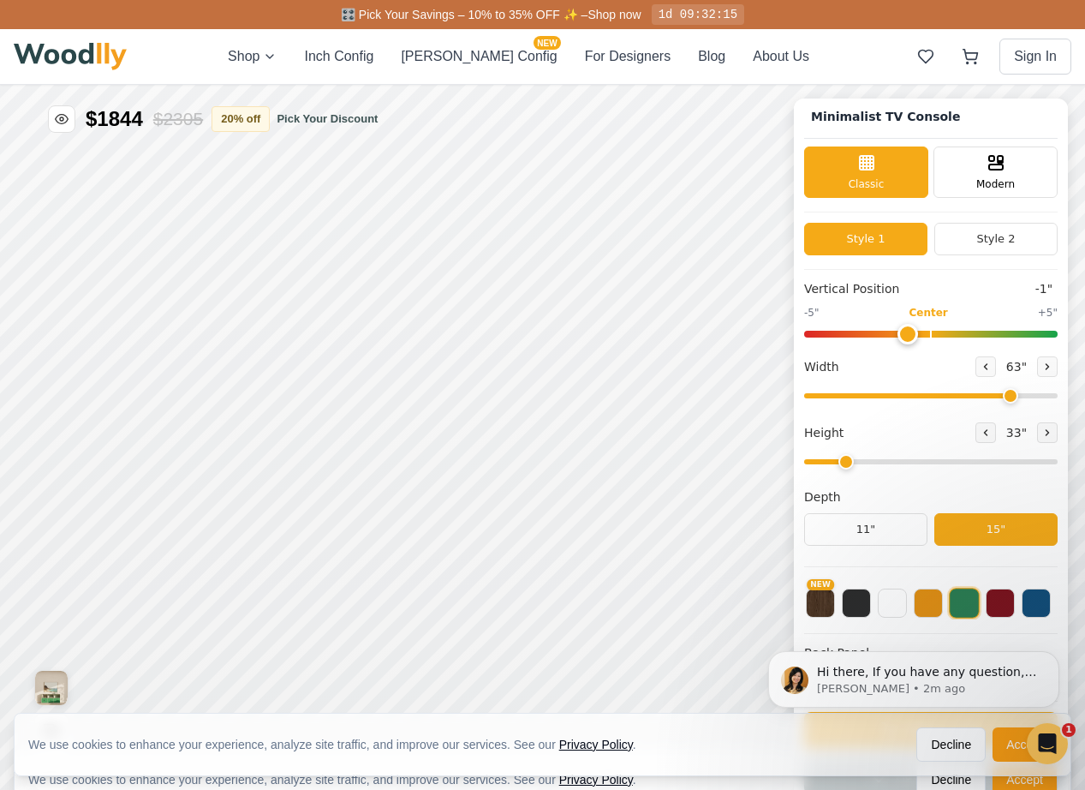
type input "0"
click at [925, 334] on input "range" at bounding box center [931, 334] width 254 height 7
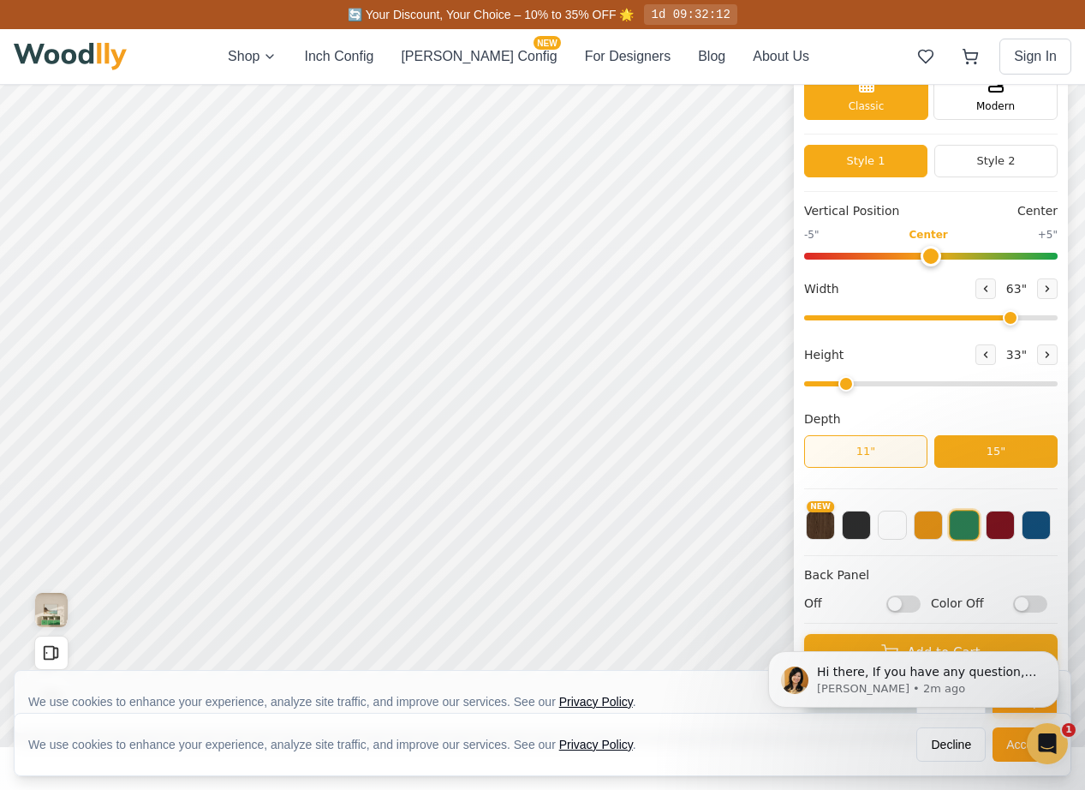
click at [913, 449] on button "11"" at bounding box center [865, 451] width 123 height 33
click at [965, 441] on button "15"" at bounding box center [996, 451] width 123 height 33
click at [890, 452] on button "11"" at bounding box center [865, 451] width 123 height 33
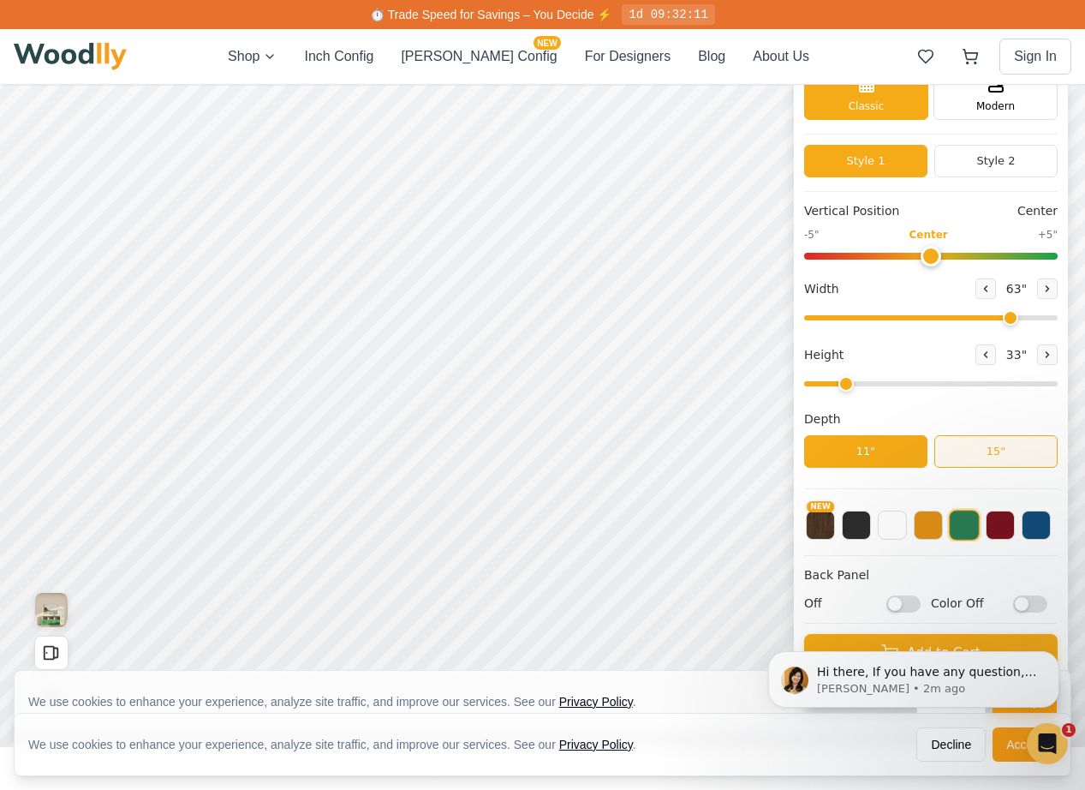
click at [962, 438] on button "15"" at bounding box center [996, 451] width 123 height 33
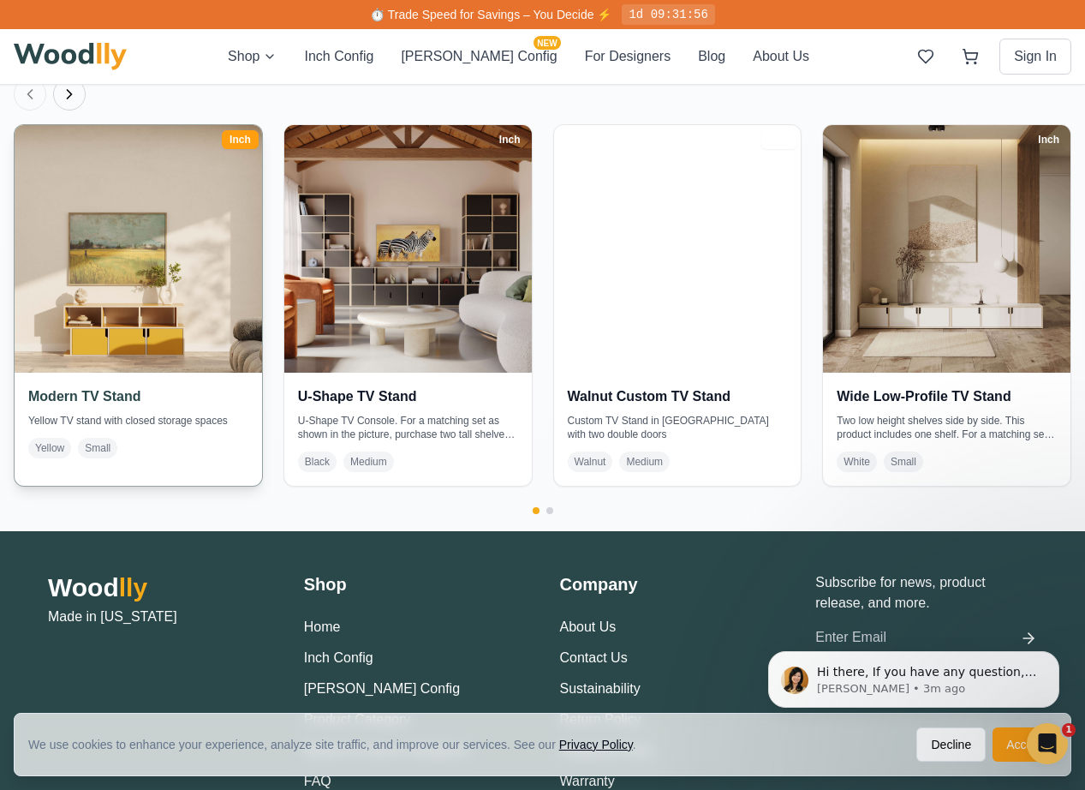
scroll to position [3110, 0]
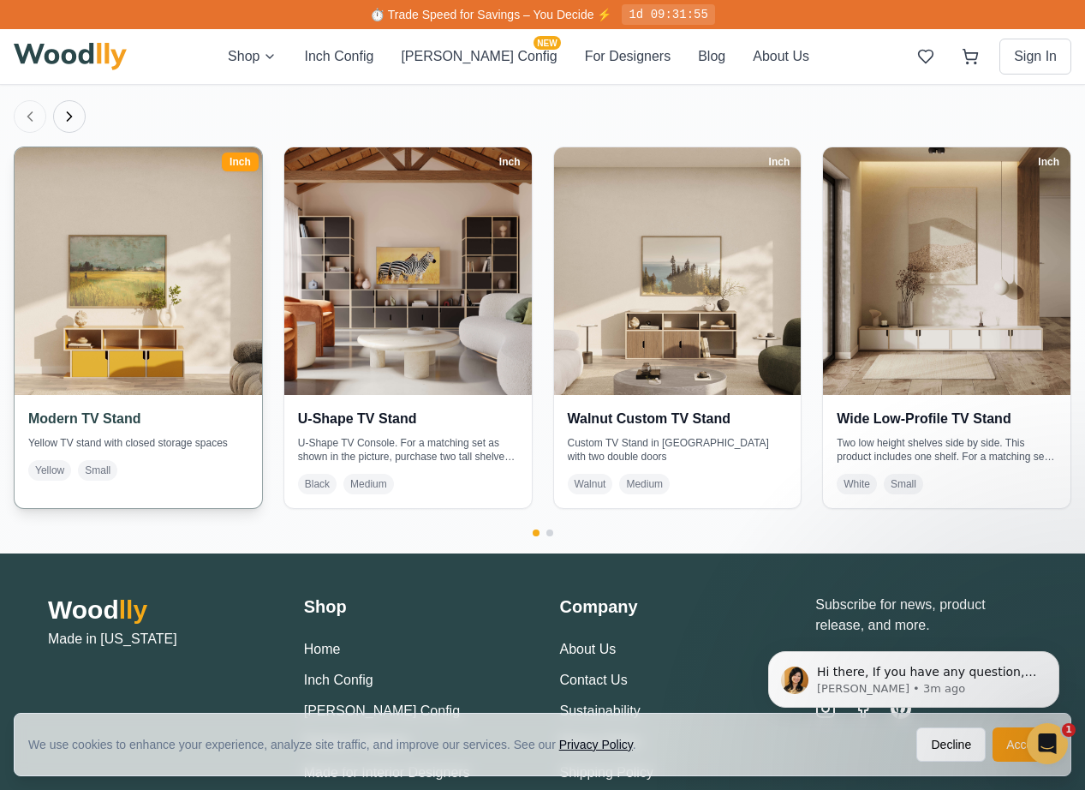
click at [162, 429] on div "Modern TV Stand Yellow TV stand with closed storage spaces Yellow Small" at bounding box center [139, 444] width 248 height 99
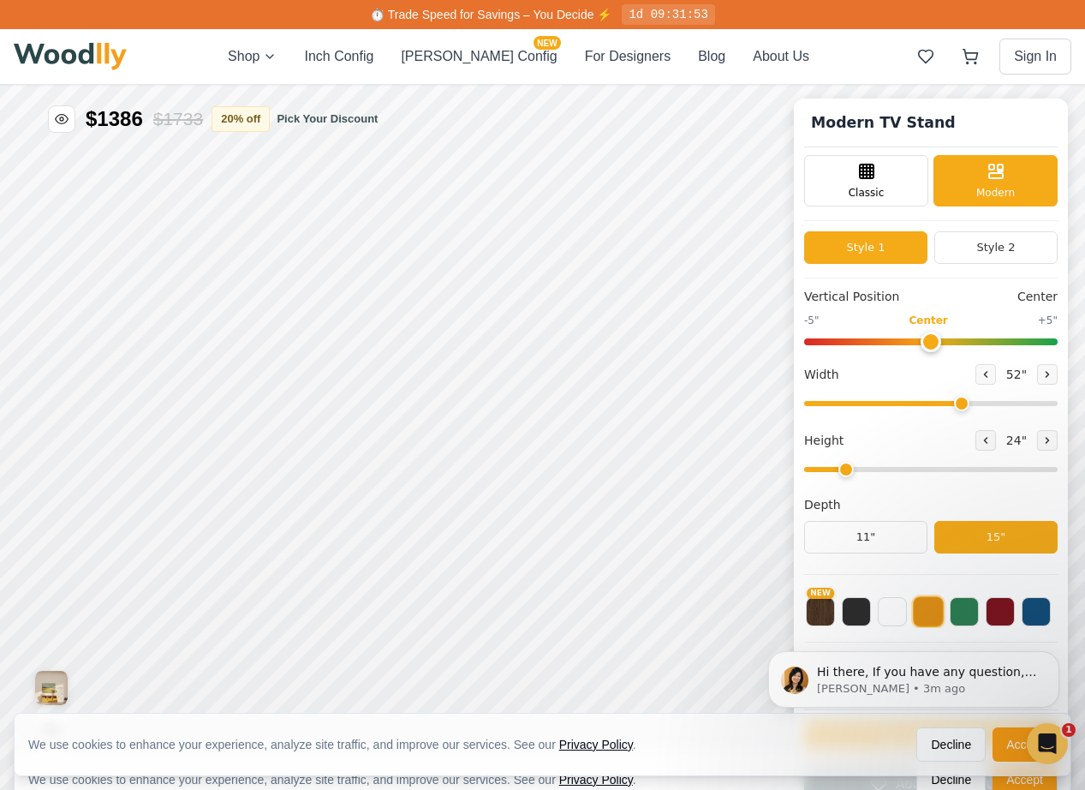
type input "52"
type input "2"
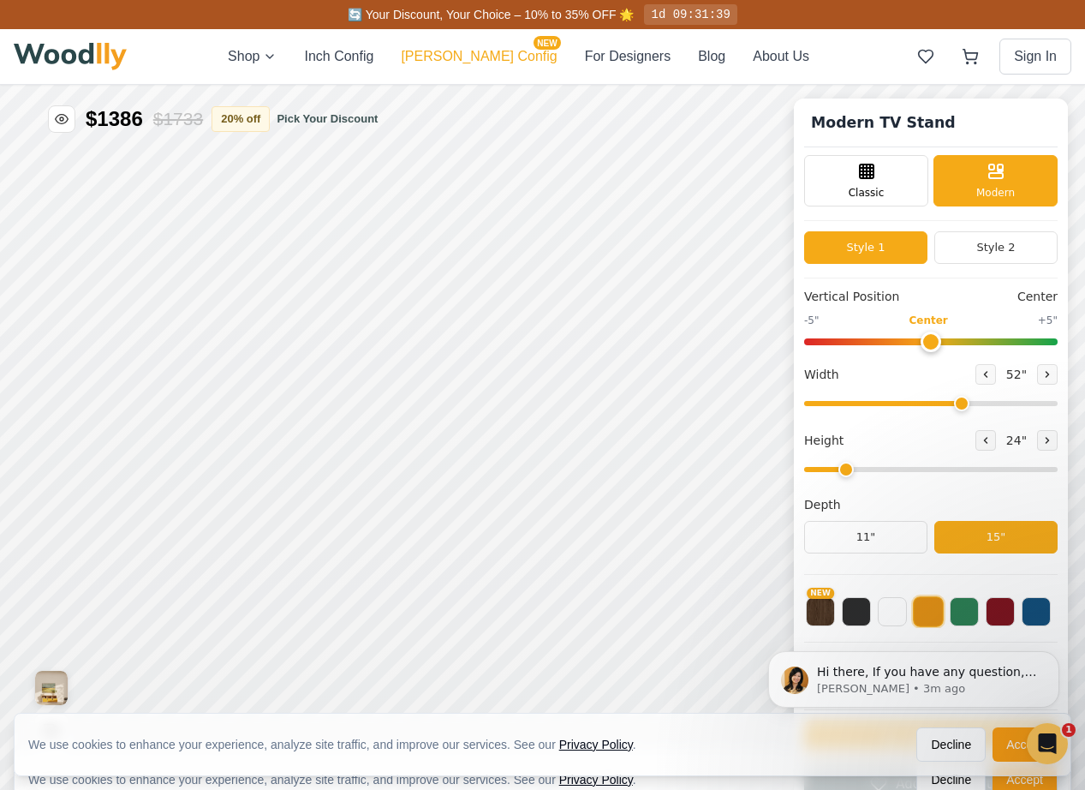
click at [506, 54] on button "[PERSON_NAME] Config NEW" at bounding box center [479, 56] width 156 height 21
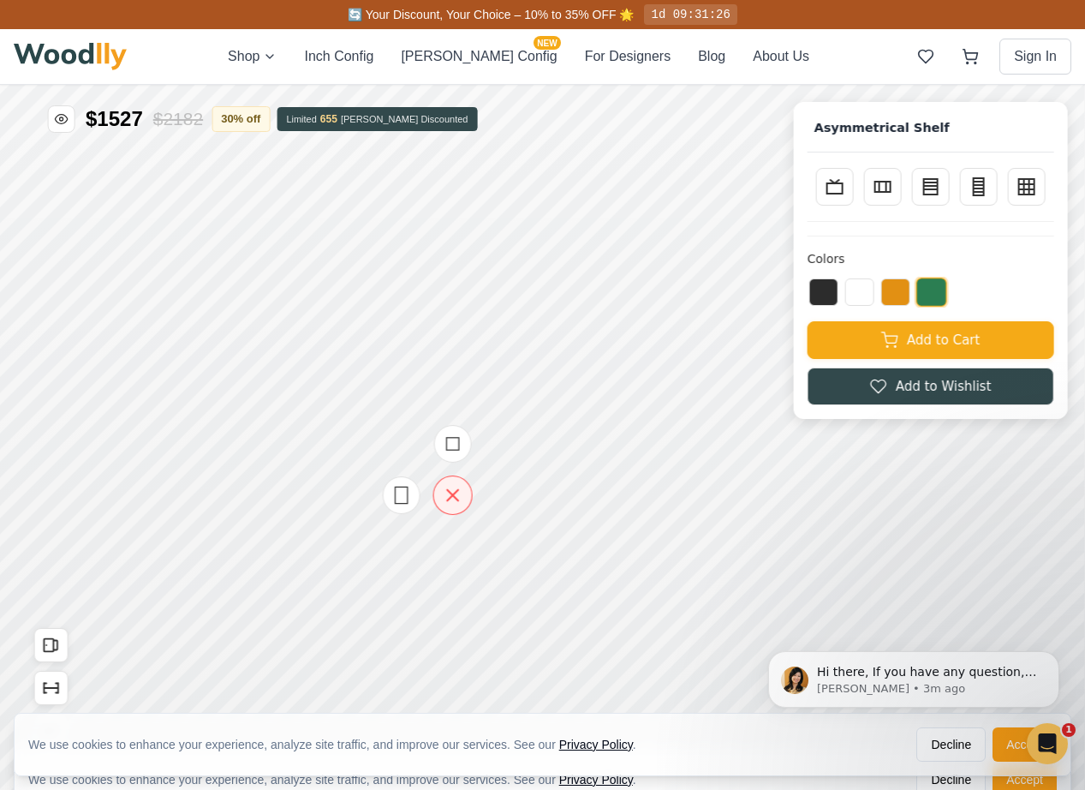
click at [457, 490] on icon at bounding box center [452, 495] width 11 height 11
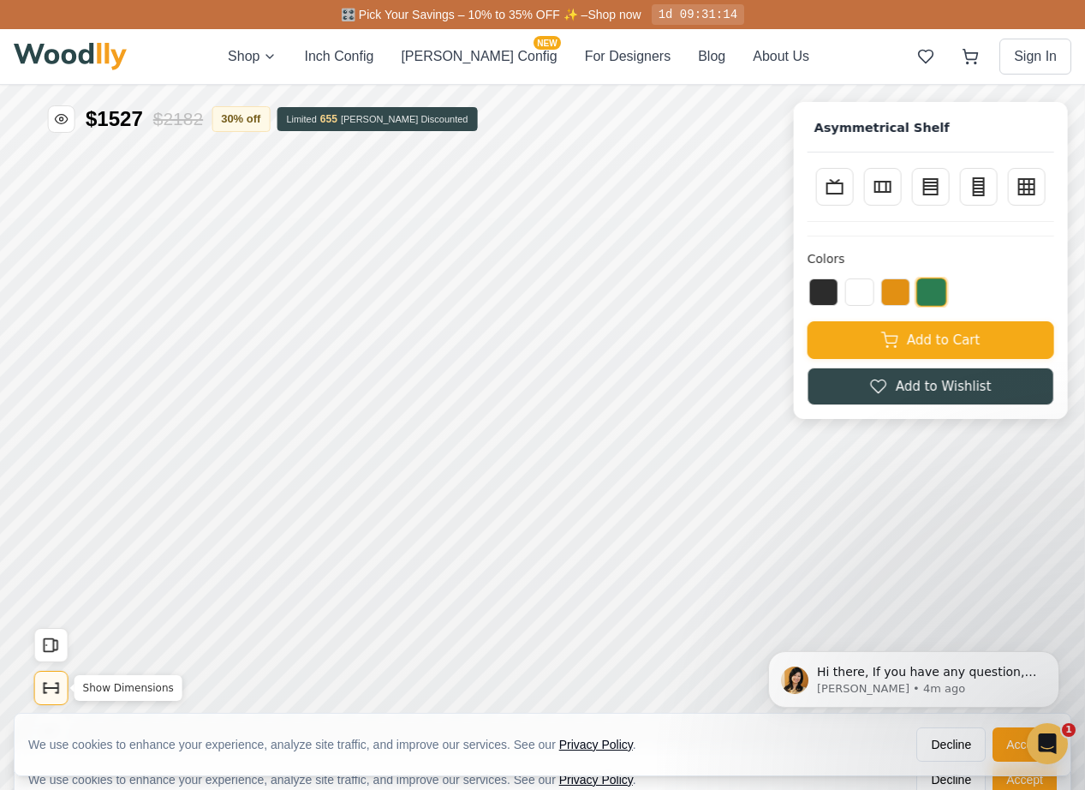
click at [55, 691] on icon "Show Dimensions" at bounding box center [51, 687] width 19 height 19
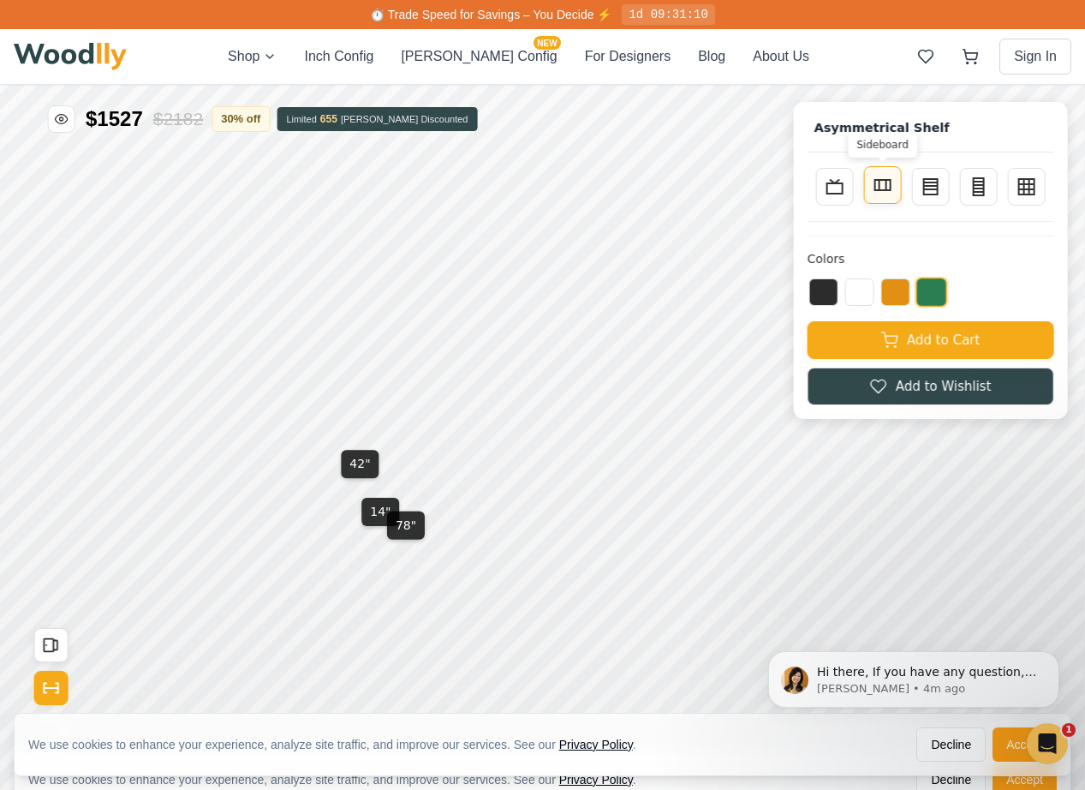
click at [899, 188] on button "Sideboard" at bounding box center [883, 185] width 38 height 38
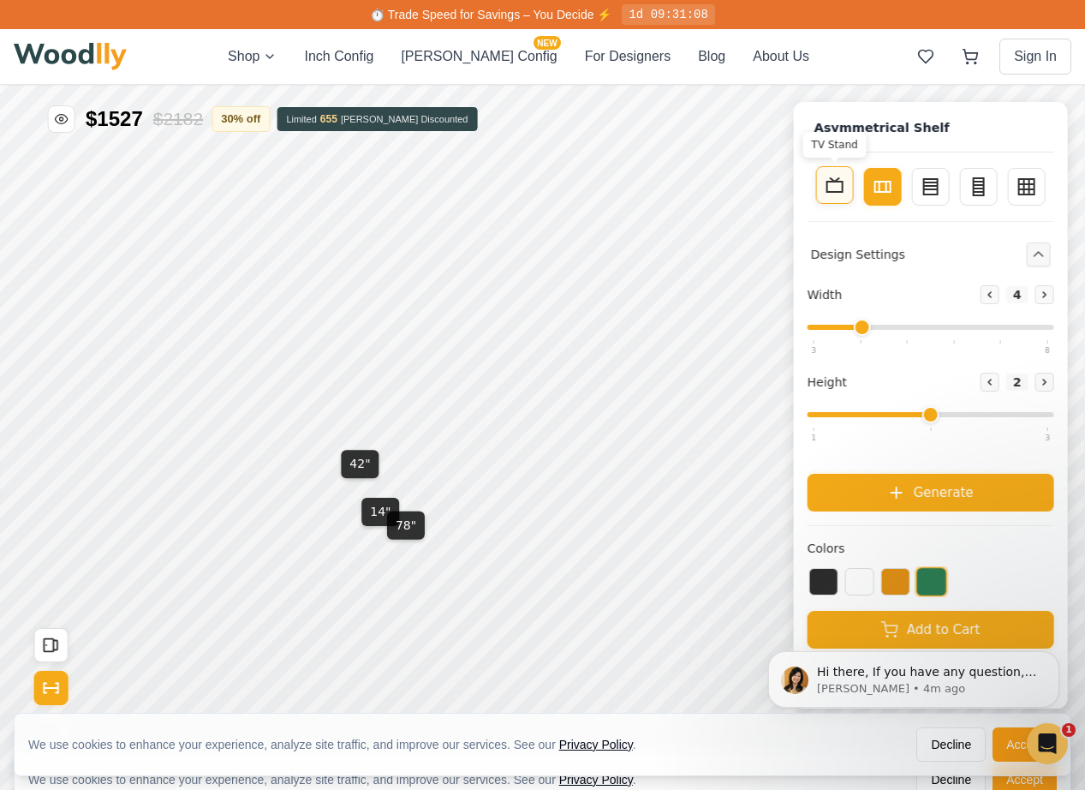
click at [840, 193] on icon at bounding box center [835, 185] width 21 height 21
click at [888, 185] on icon at bounding box center [883, 185] width 21 height 21
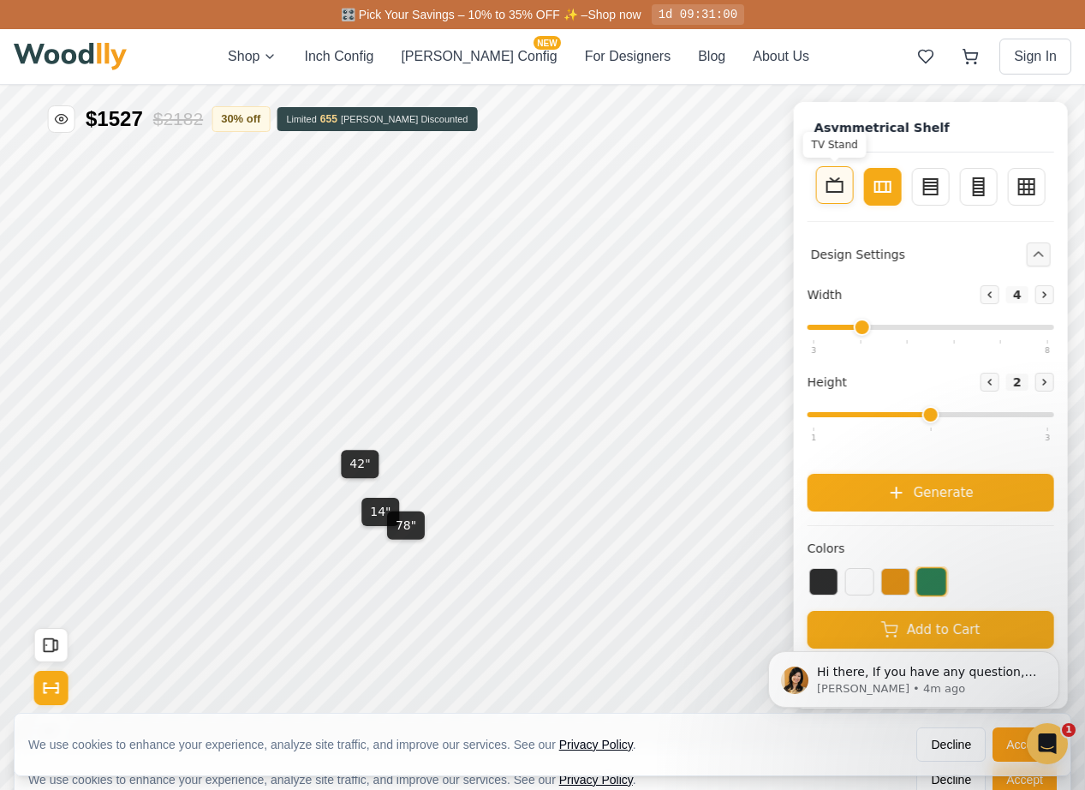
click at [846, 193] on button "TV Stand" at bounding box center [835, 185] width 38 height 38
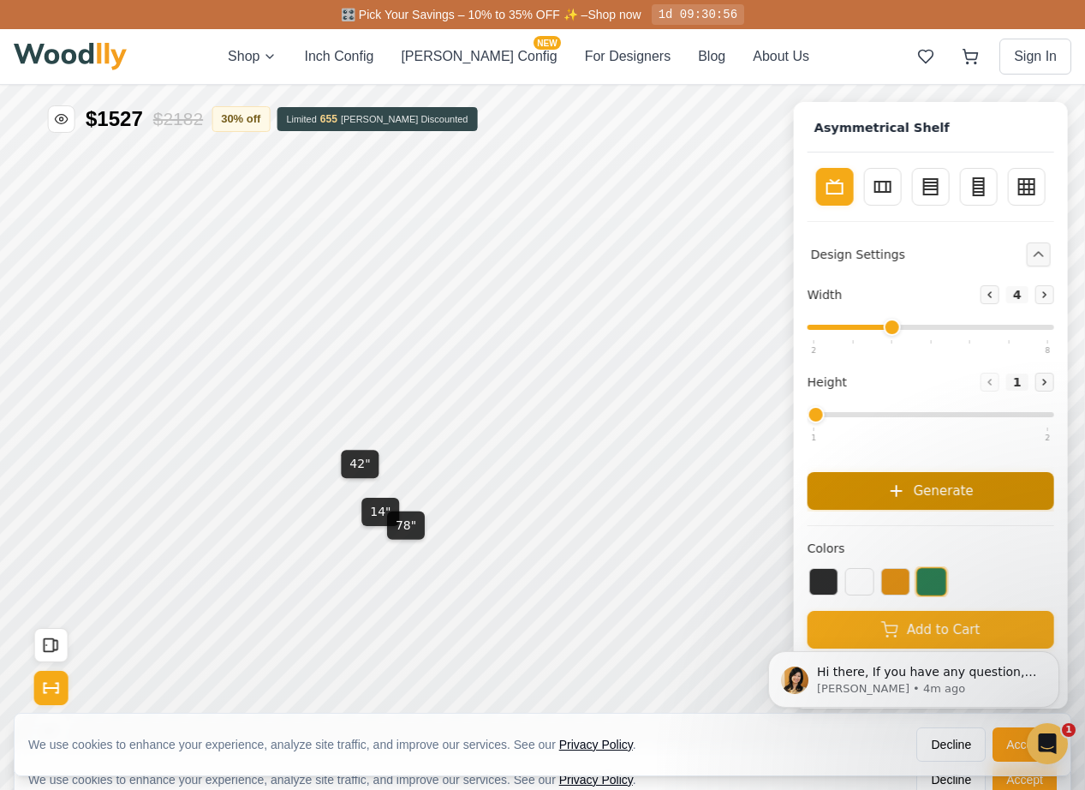
click at [955, 483] on span "Generate" at bounding box center [944, 491] width 60 height 20
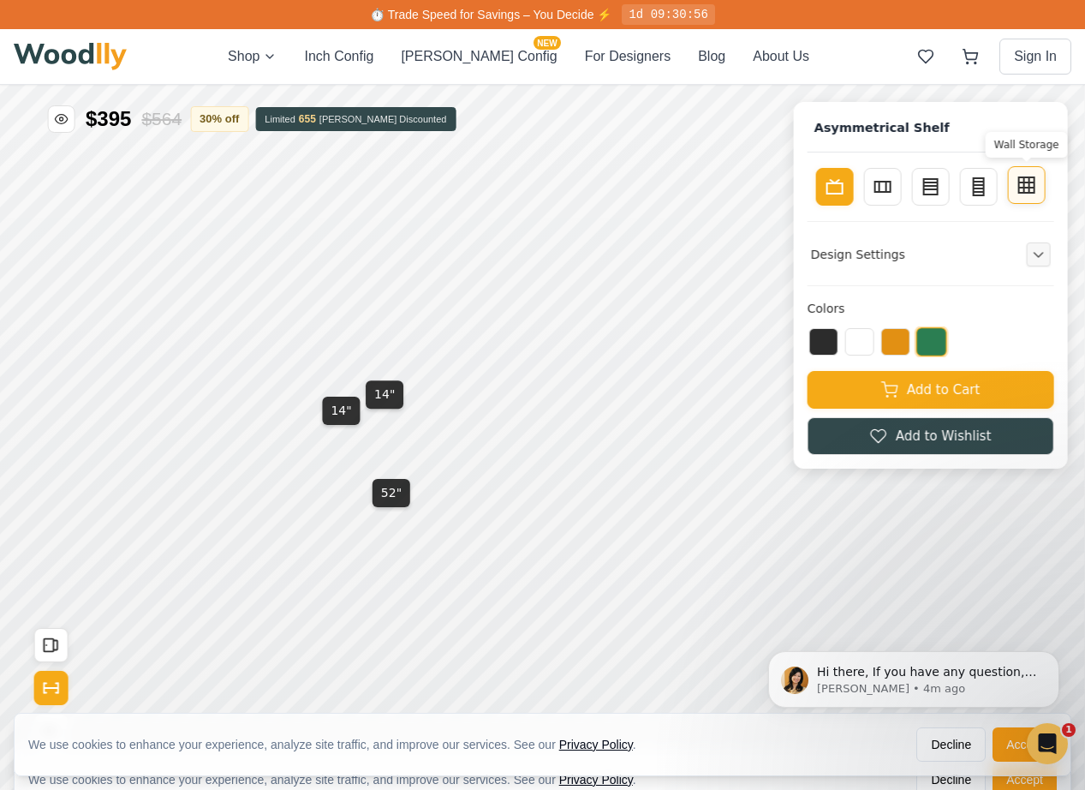
click at [1011, 190] on rect at bounding box center [1026, 184] width 15 height 15
type input "3"
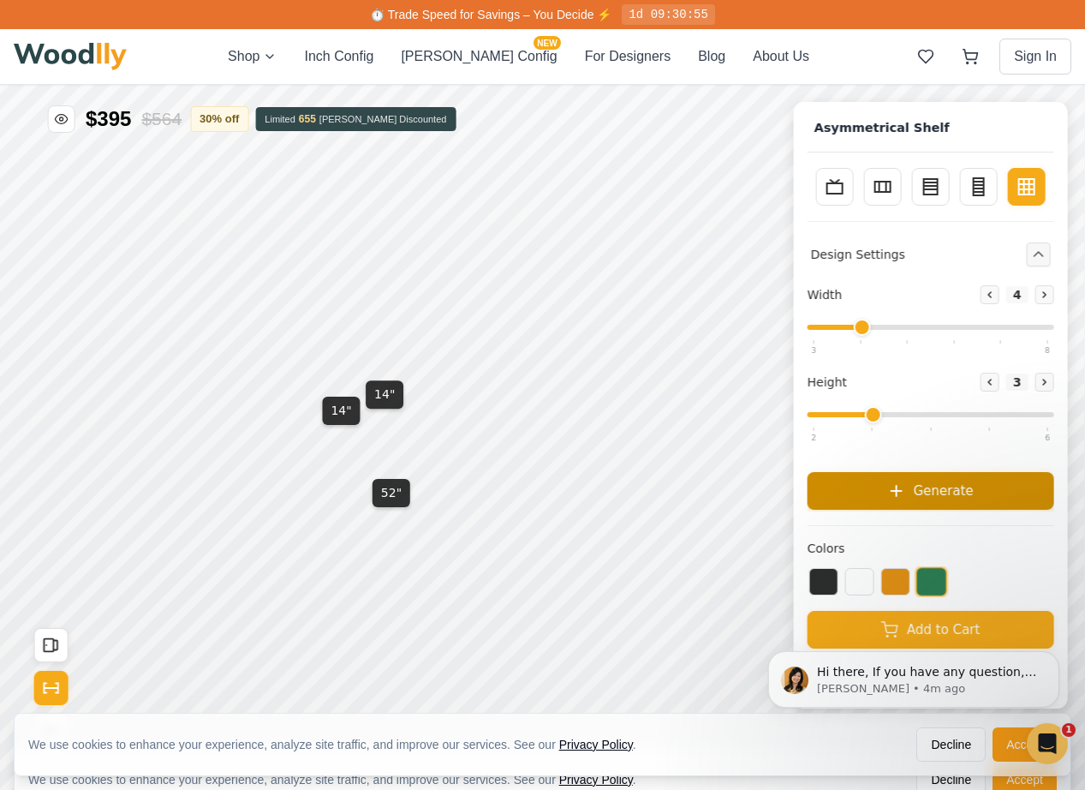
click at [935, 496] on span "Generate" at bounding box center [944, 491] width 60 height 20
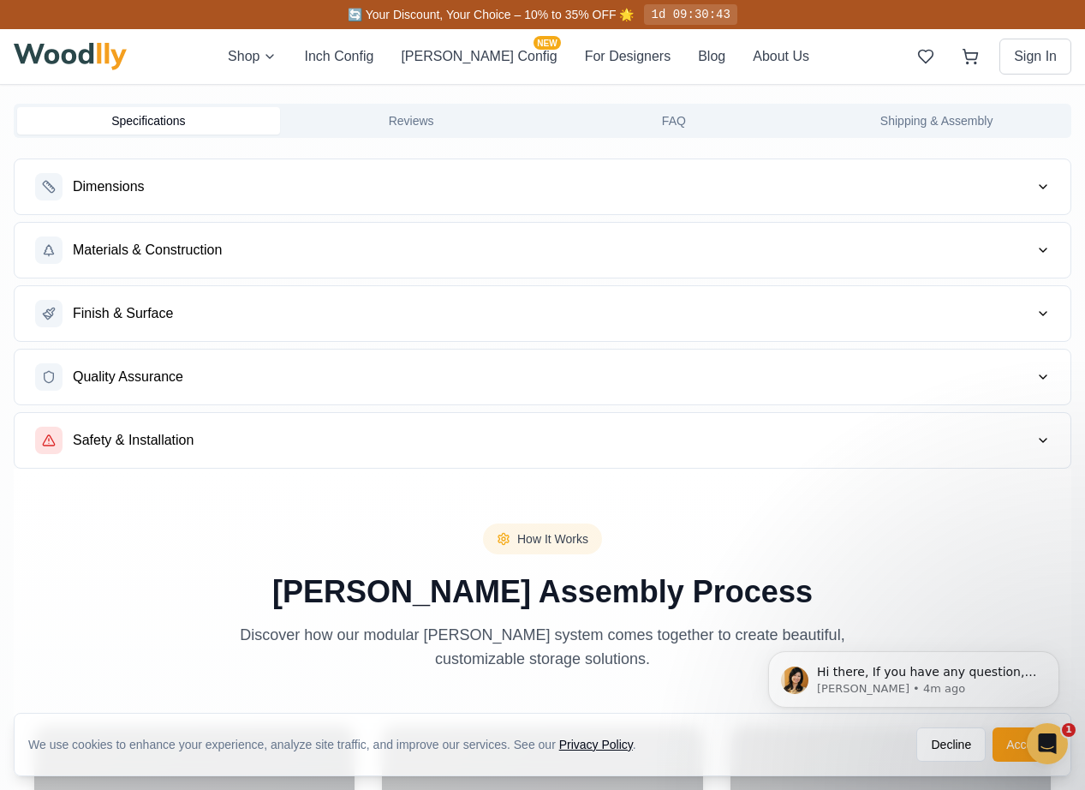
scroll to position [2089, 0]
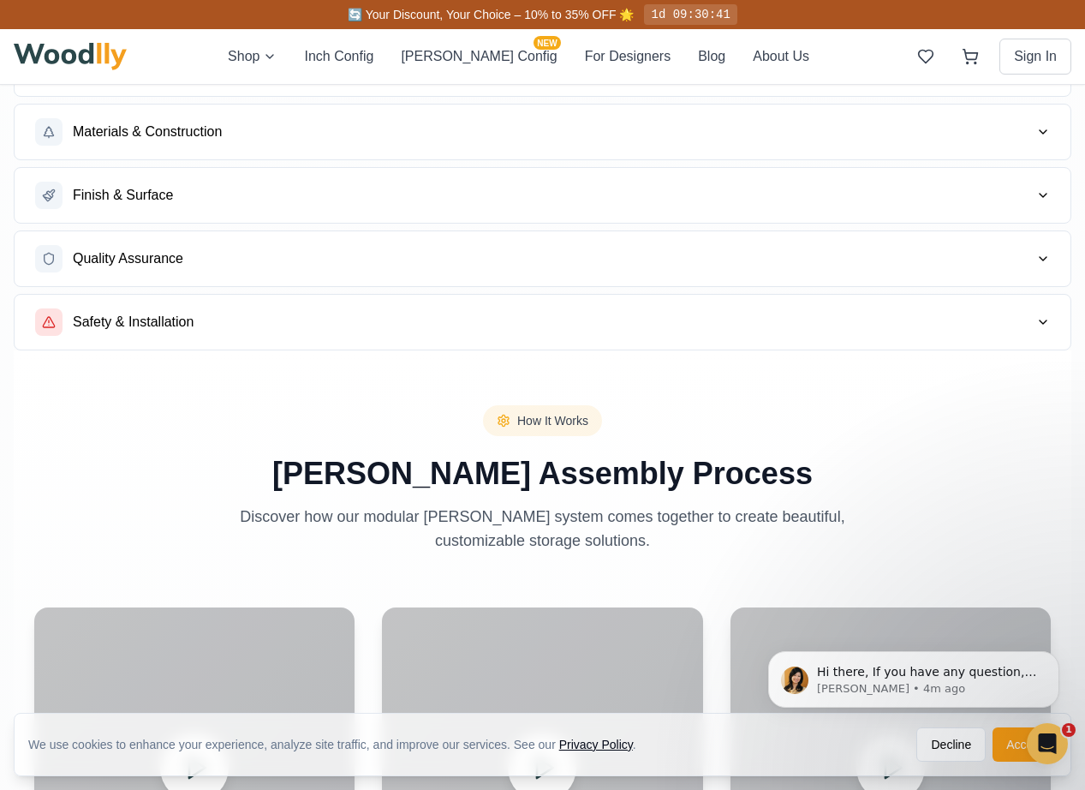
click at [457, 343] on button "Safety & Installation" at bounding box center [543, 322] width 1056 height 55
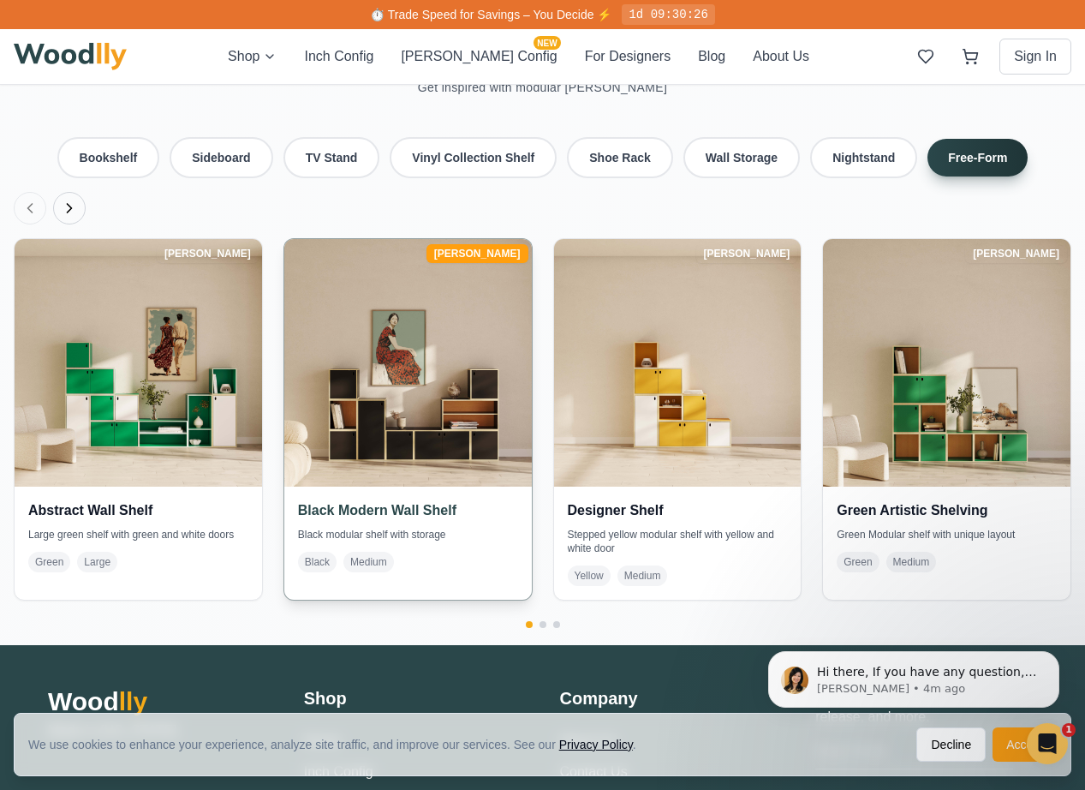
scroll to position [4249, 0]
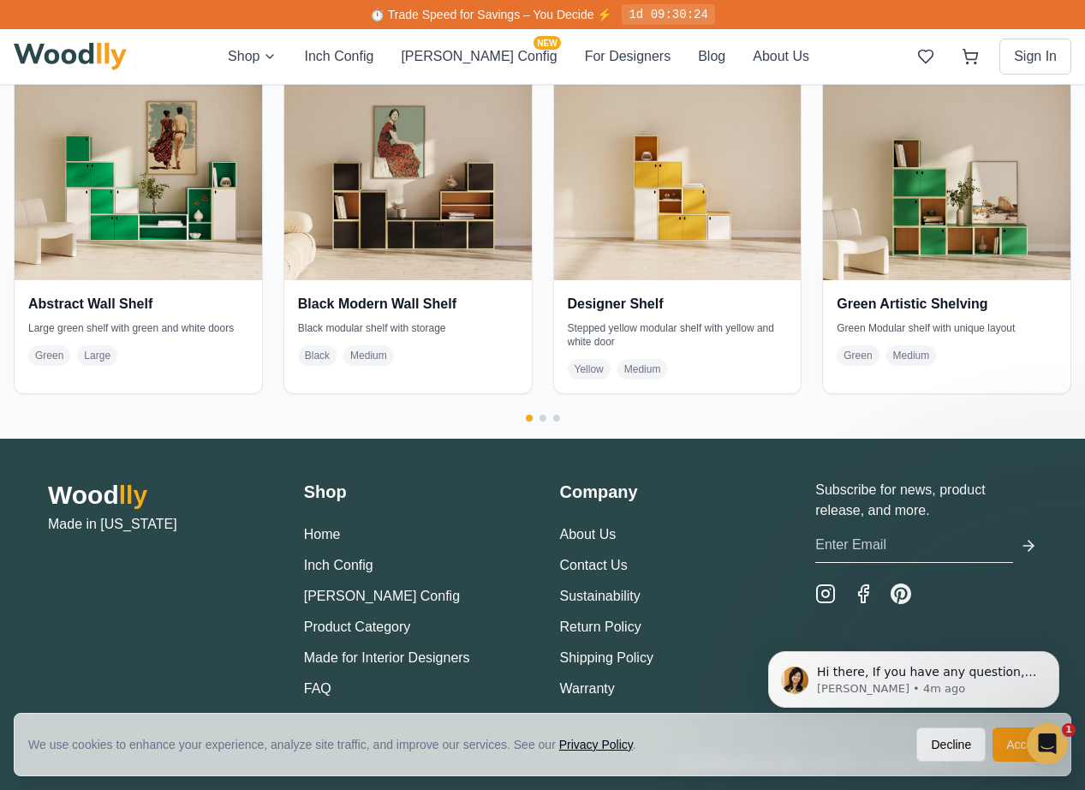
click at [135, 481] on span "lly" at bounding box center [133, 495] width 28 height 28
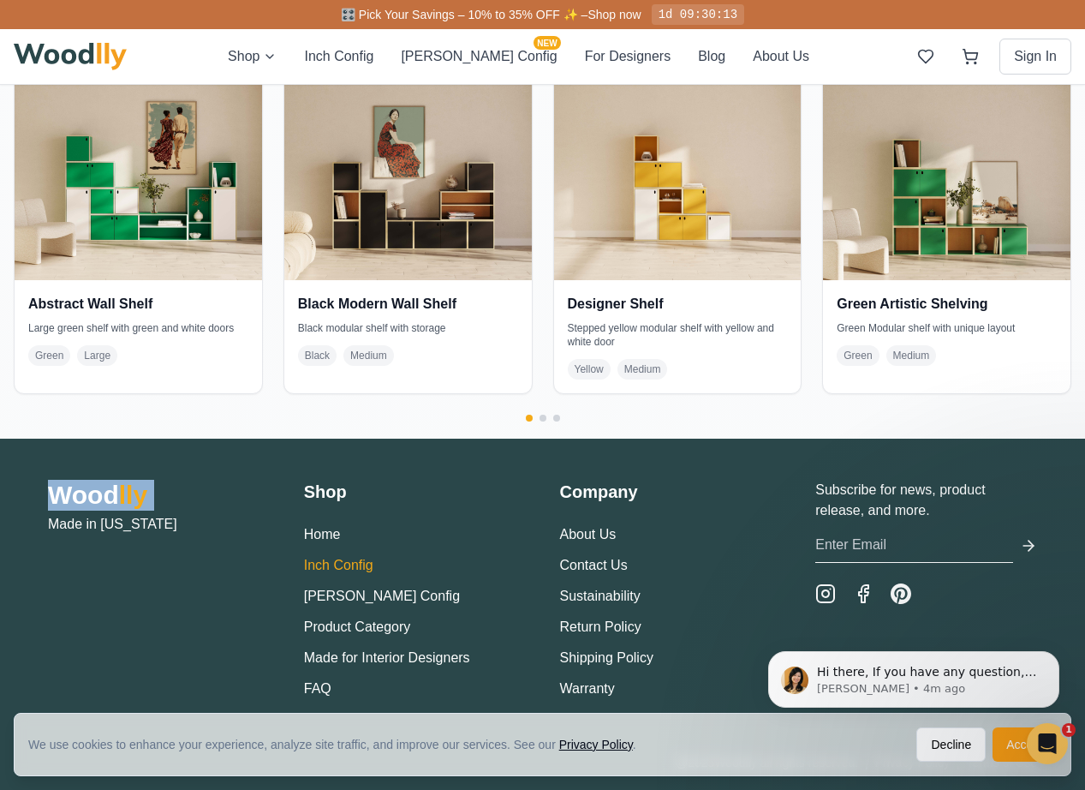
click at [321, 555] on button "Inch Config" at bounding box center [338, 565] width 69 height 21
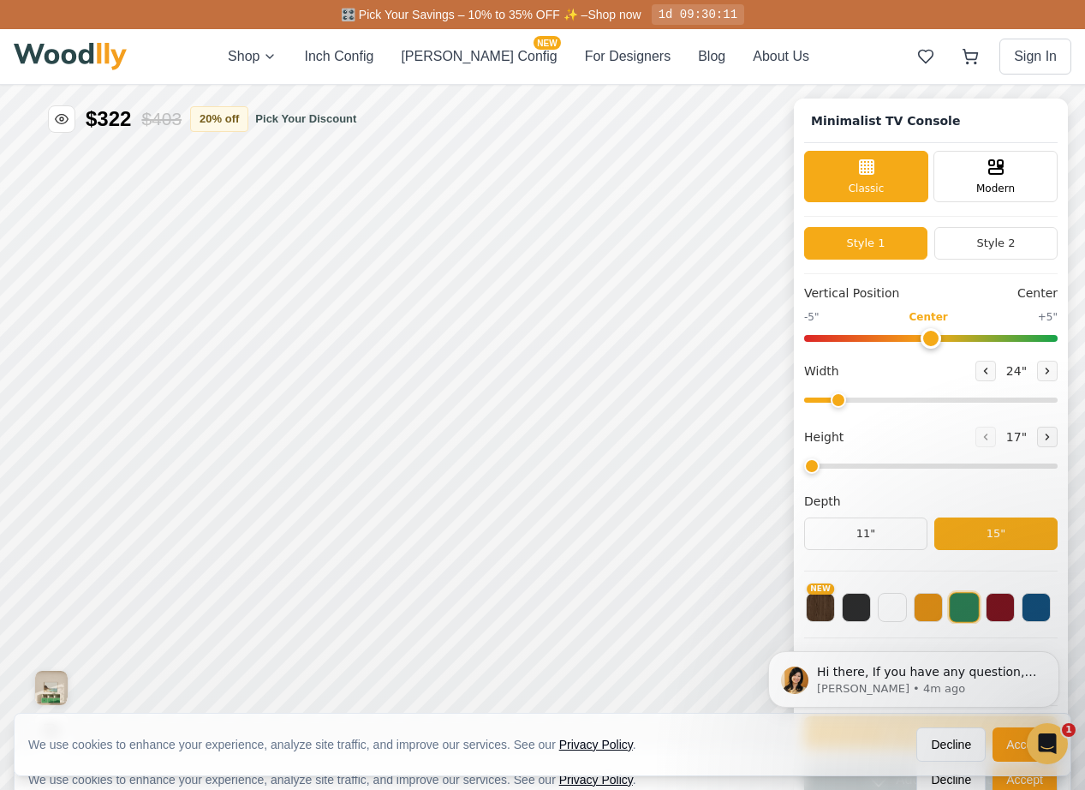
type input "63"
type input "2"
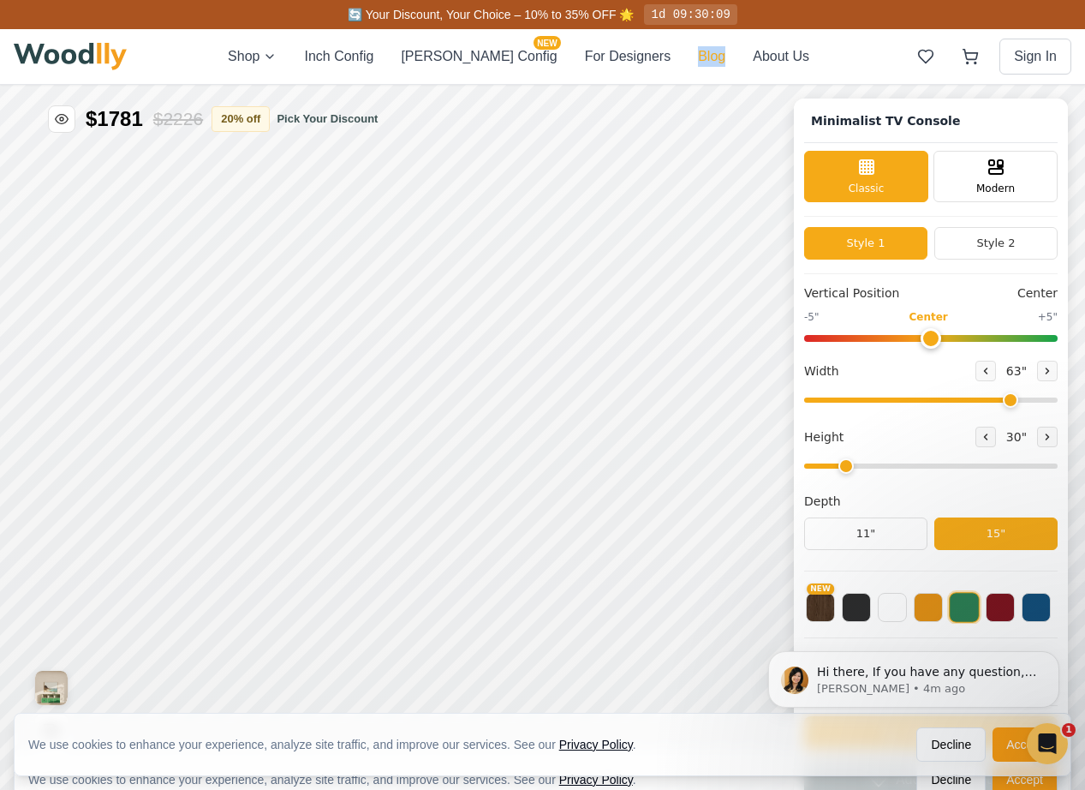
click at [698, 55] on button "Blog" at bounding box center [711, 56] width 27 height 21
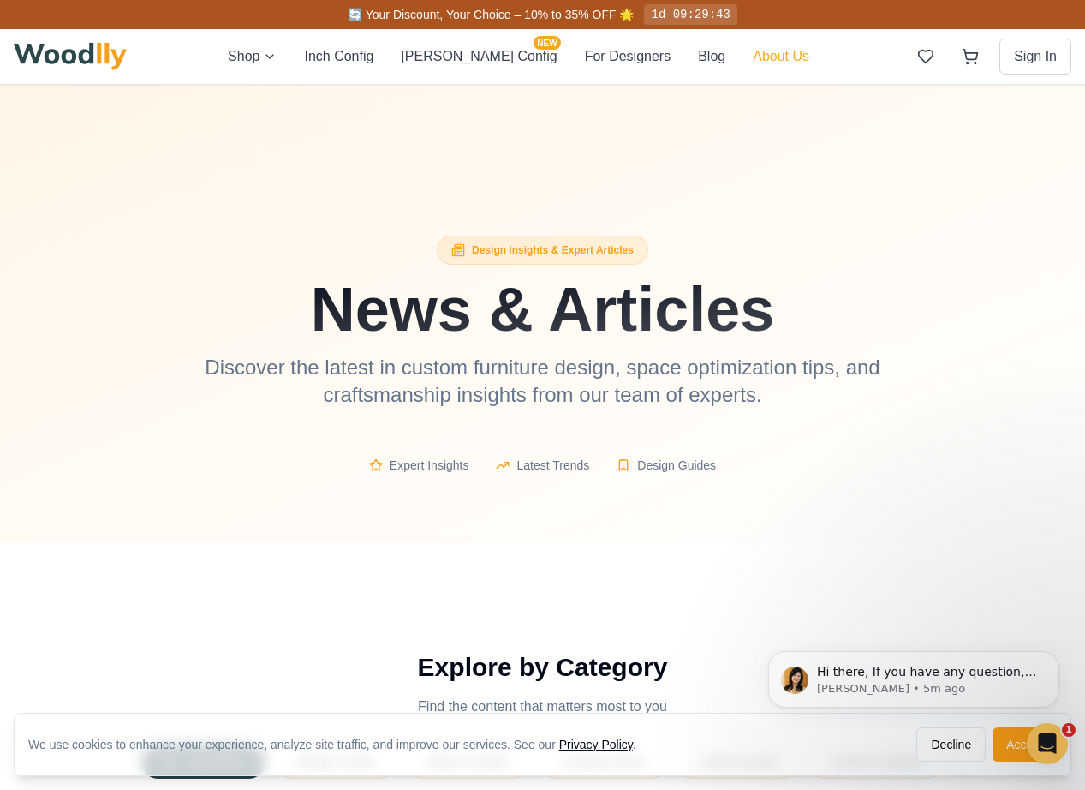
click at [753, 51] on button "About Us" at bounding box center [781, 56] width 57 height 21
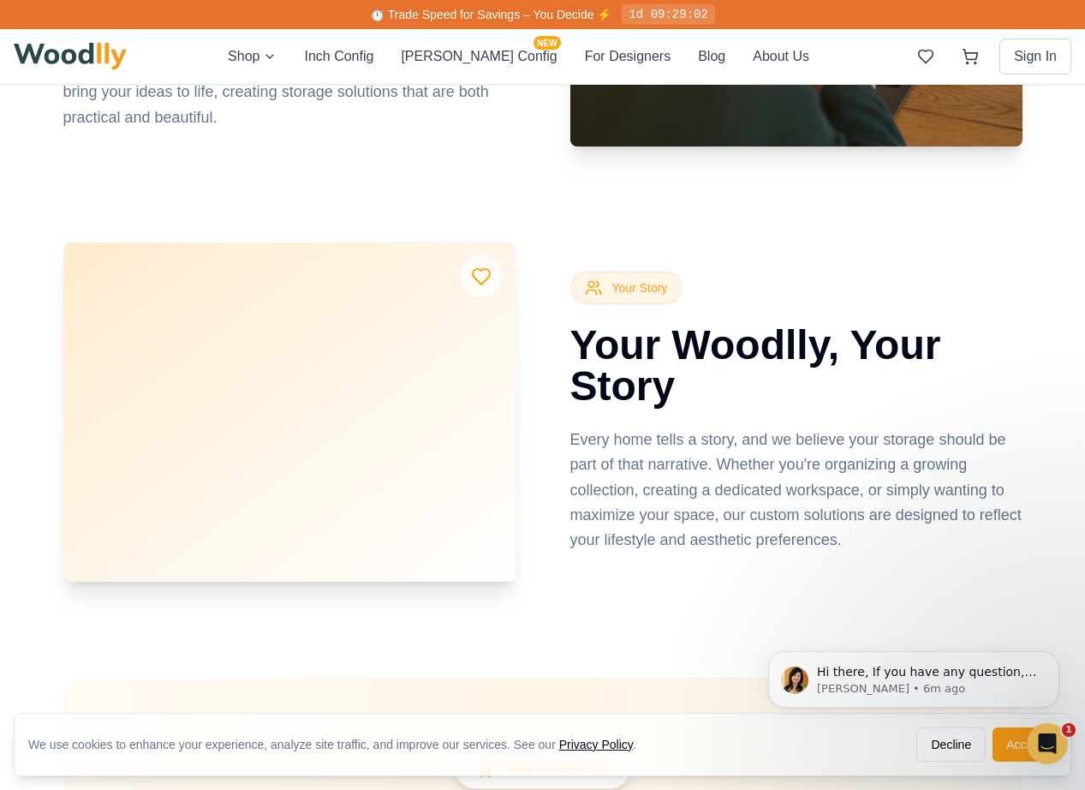
scroll to position [2987, 0]
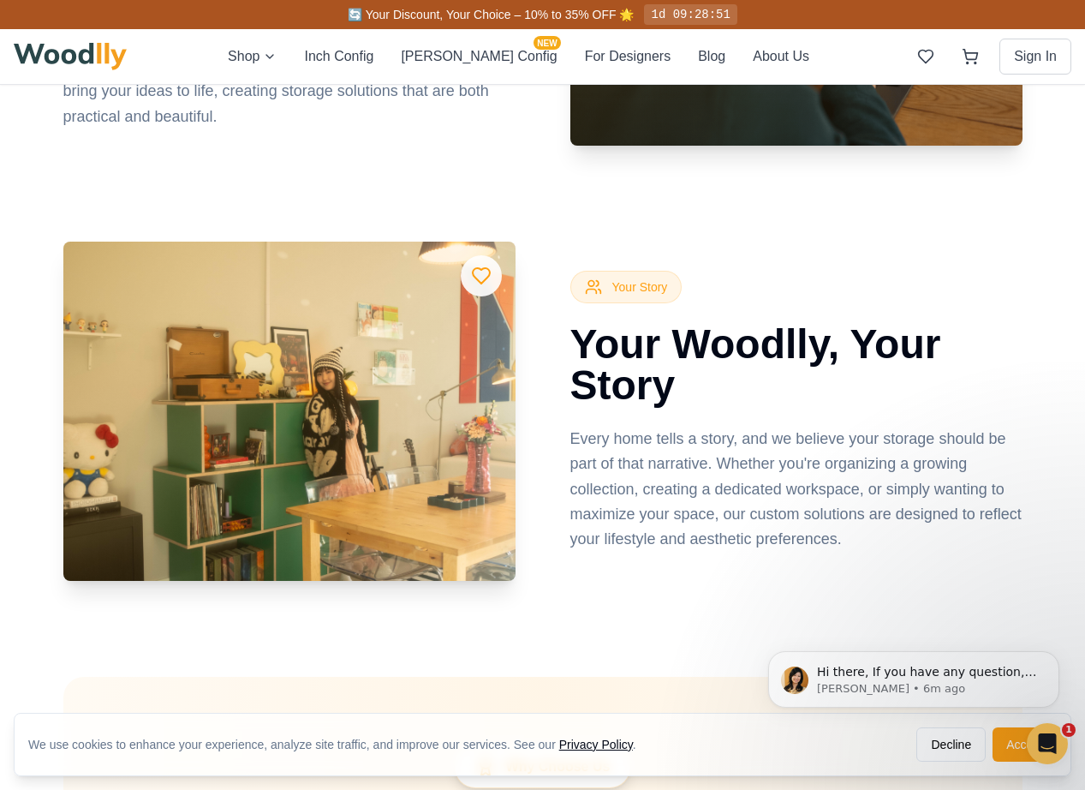
click at [350, 74] on div "Shop Inch Config [PERSON_NAME] Config NEW For Designers Blog About Us Sign In" at bounding box center [543, 56] width 1058 height 55
click at [362, 63] on button "Inch Config" at bounding box center [338, 56] width 69 height 21
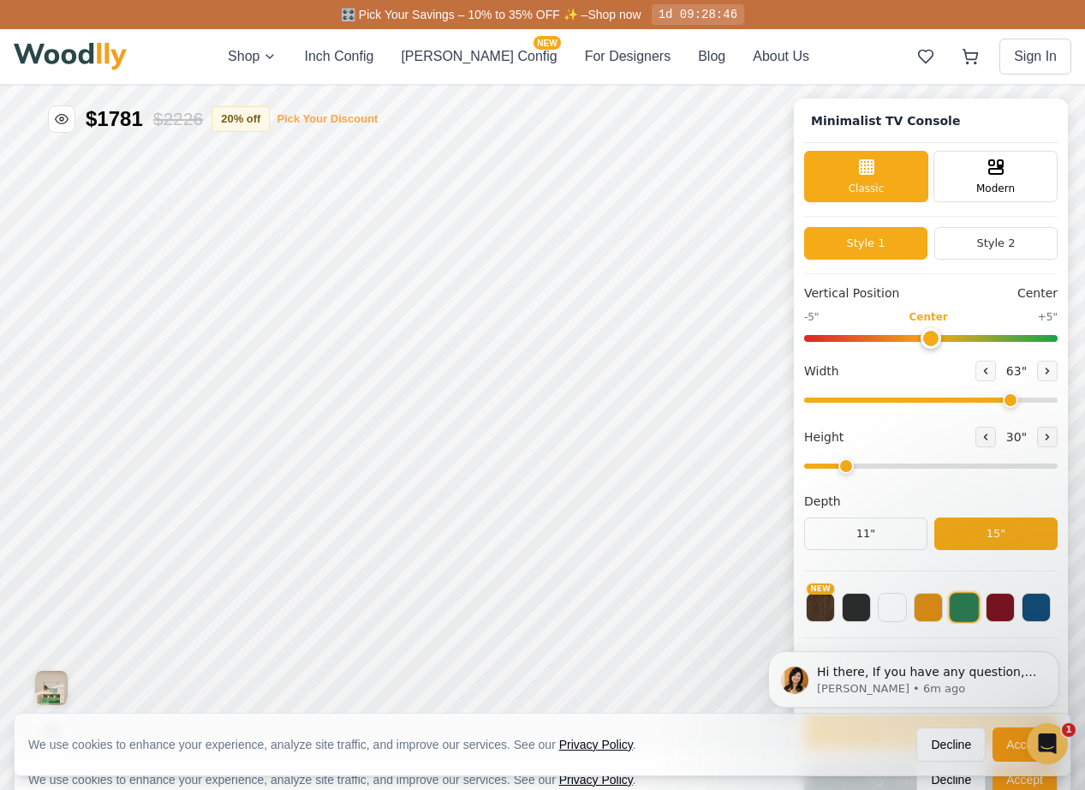
type input "63"
type input "2"
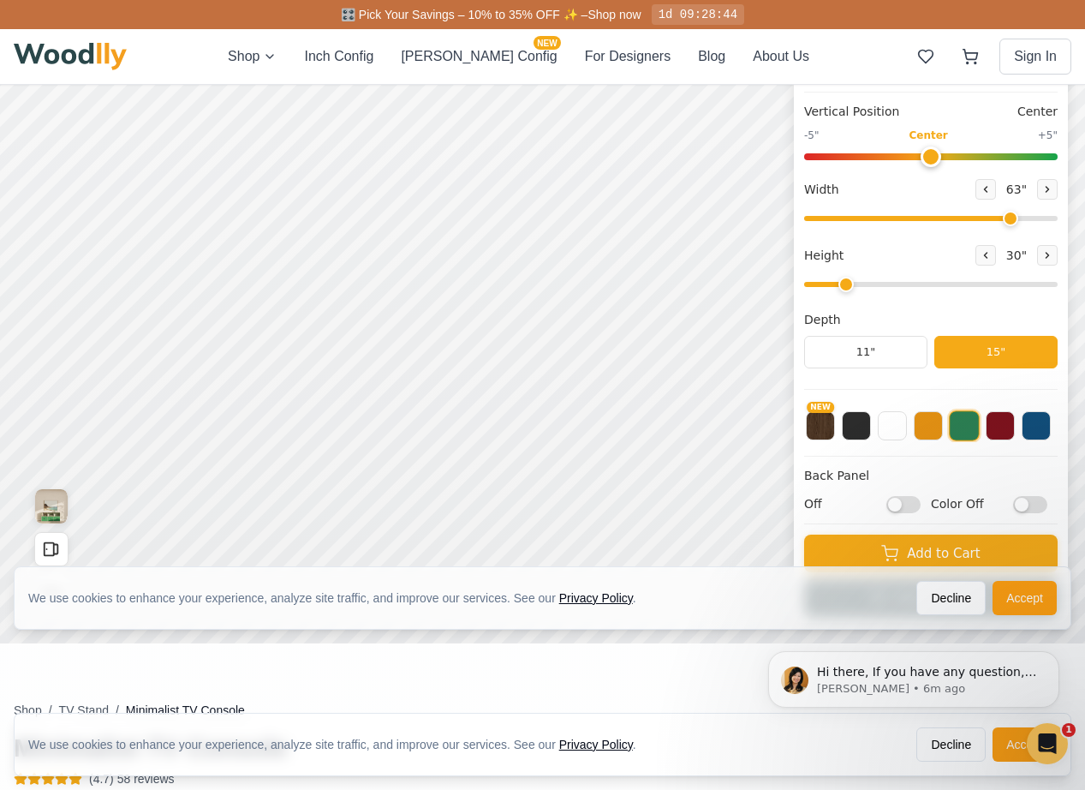
scroll to position [203, 0]
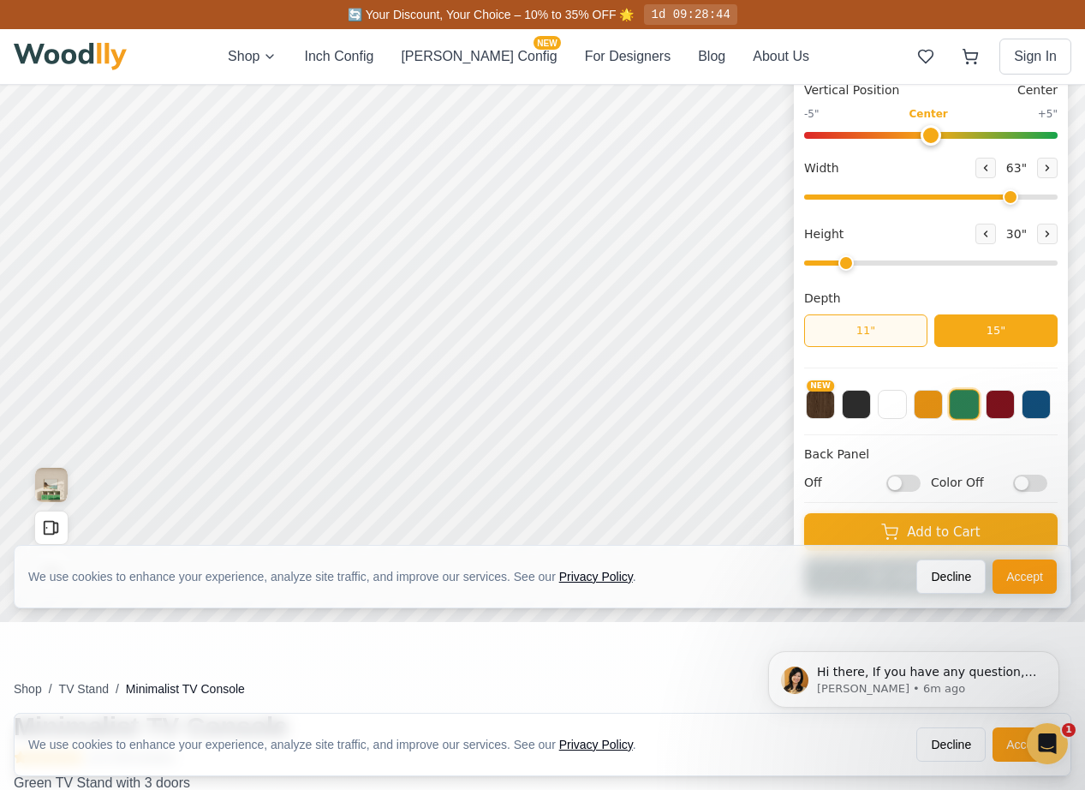
click at [899, 337] on button "11"" at bounding box center [865, 330] width 123 height 33
click at [982, 323] on button "15"" at bounding box center [996, 330] width 123 height 33
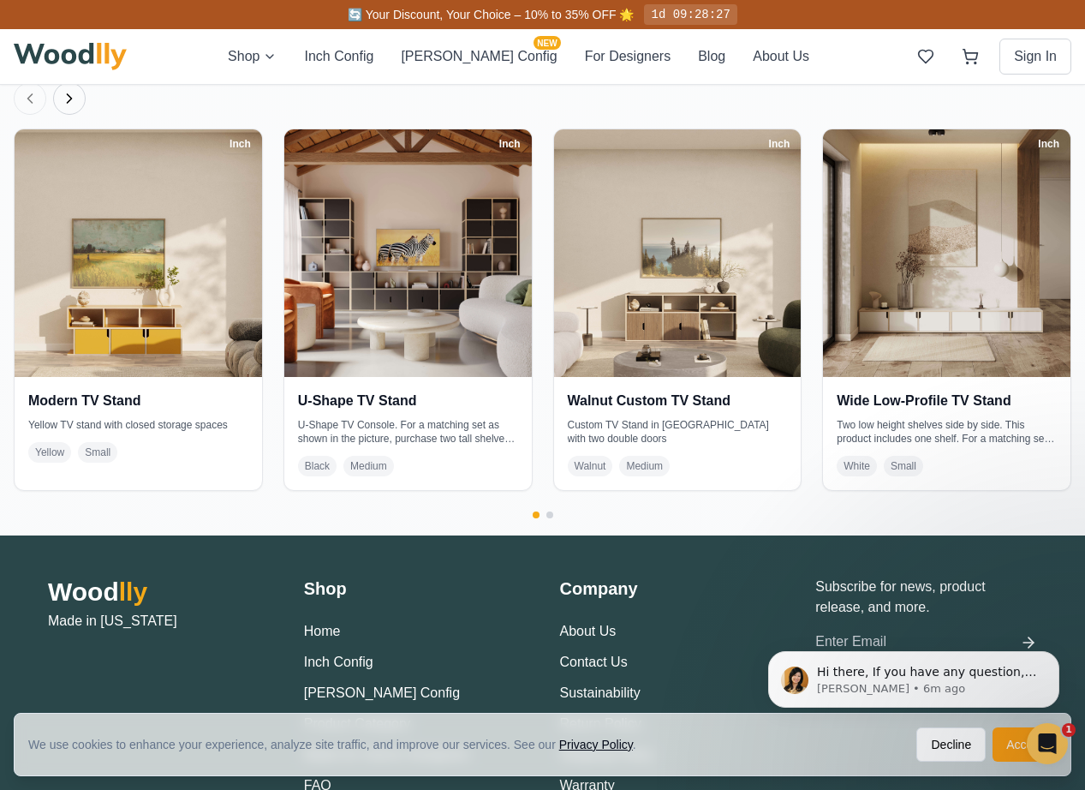
scroll to position [3248, 0]
